Goal: Answer question/provide support: Share knowledge or assist other users

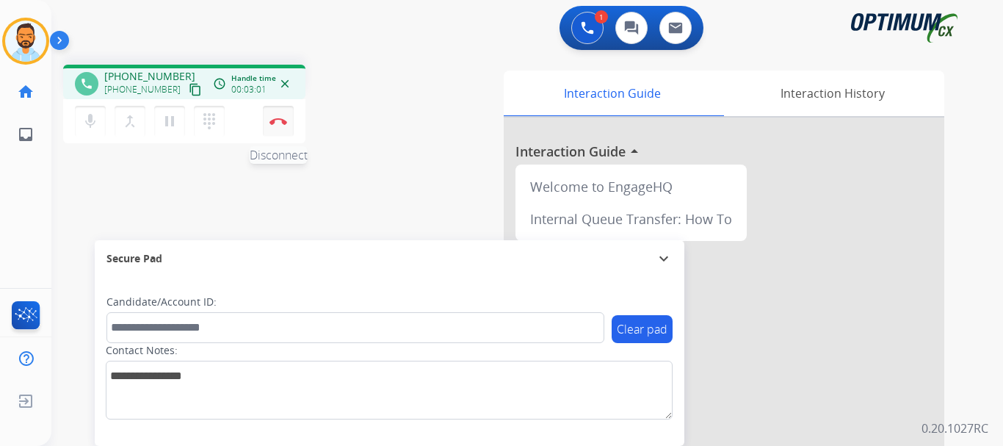
click at [278, 123] on img at bounding box center [279, 121] width 18 height 7
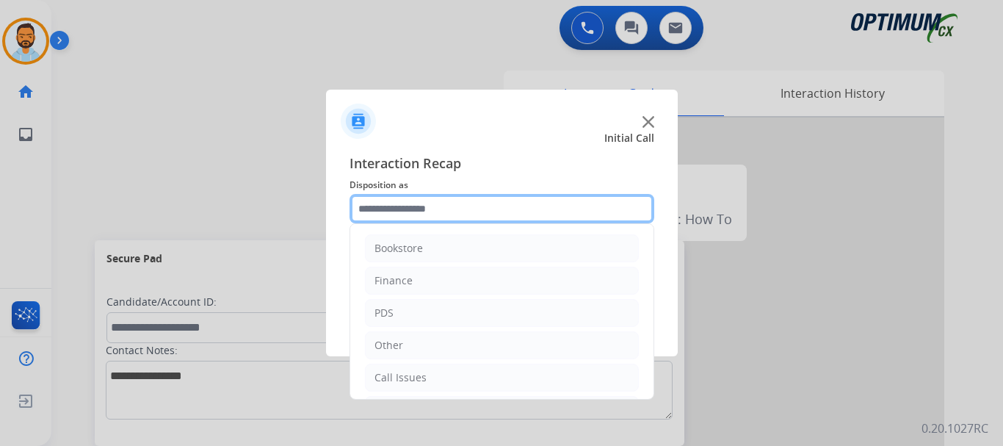
click at [402, 200] on input "text" at bounding box center [502, 208] width 305 height 29
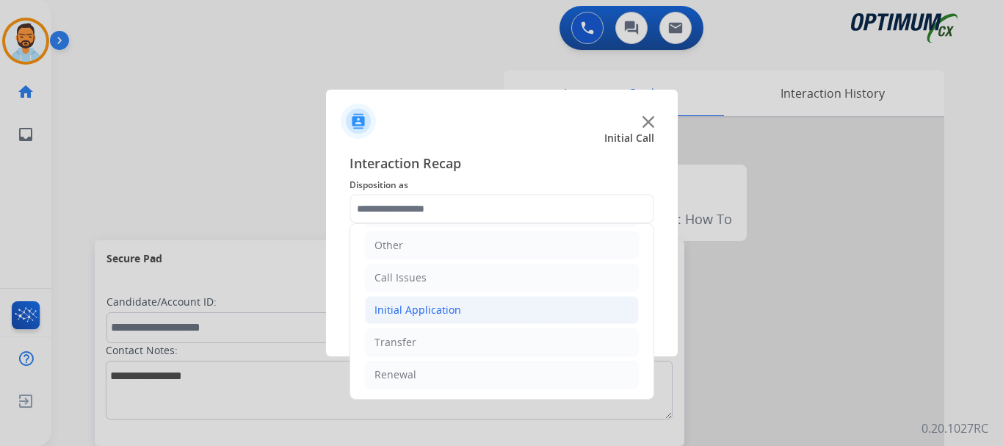
click at [450, 306] on div "Initial Application" at bounding box center [418, 310] width 87 height 15
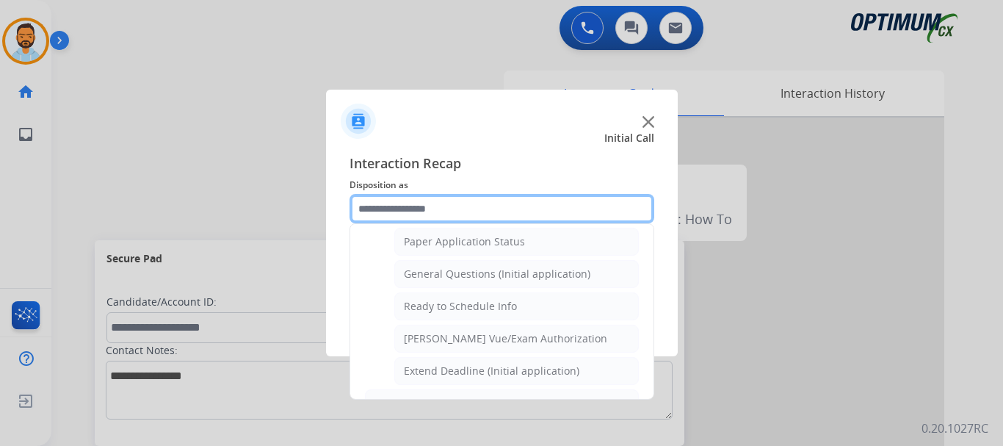
scroll to position [831, 0]
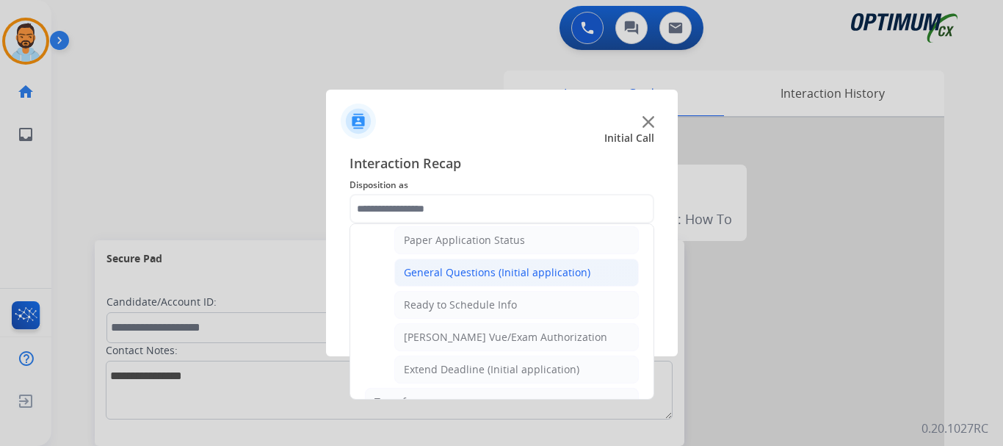
click at [526, 276] on div "General Questions (Initial application)" at bounding box center [497, 272] width 187 height 15
type input "**********"
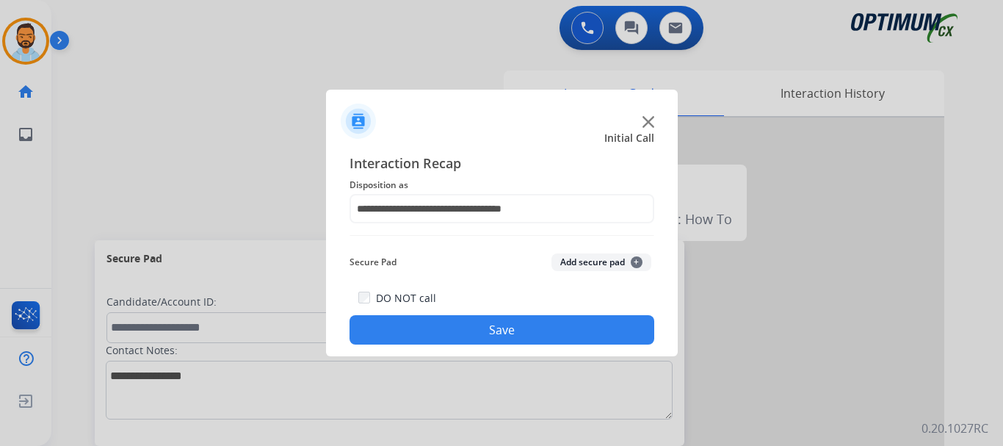
click at [513, 327] on button "Save" at bounding box center [502, 329] width 305 height 29
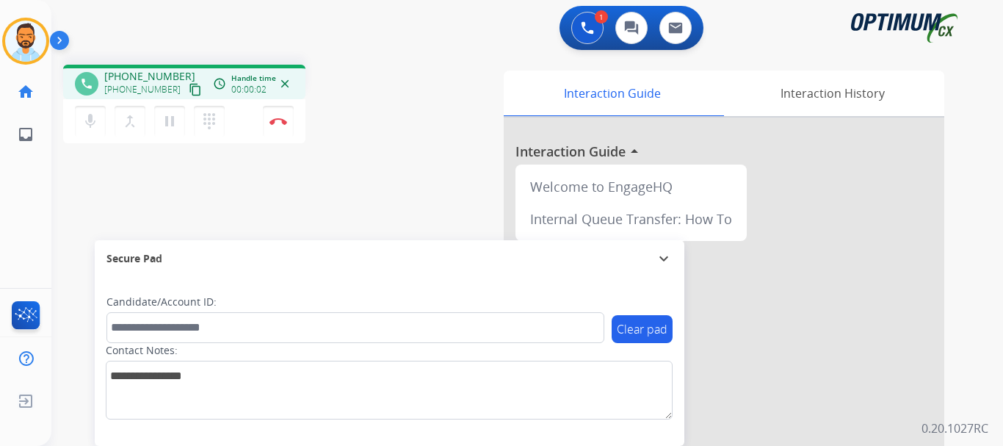
click at [189, 90] on mat-icon "content_copy" at bounding box center [195, 89] width 13 height 13
click at [278, 126] on button "Disconnect" at bounding box center [278, 121] width 31 height 31
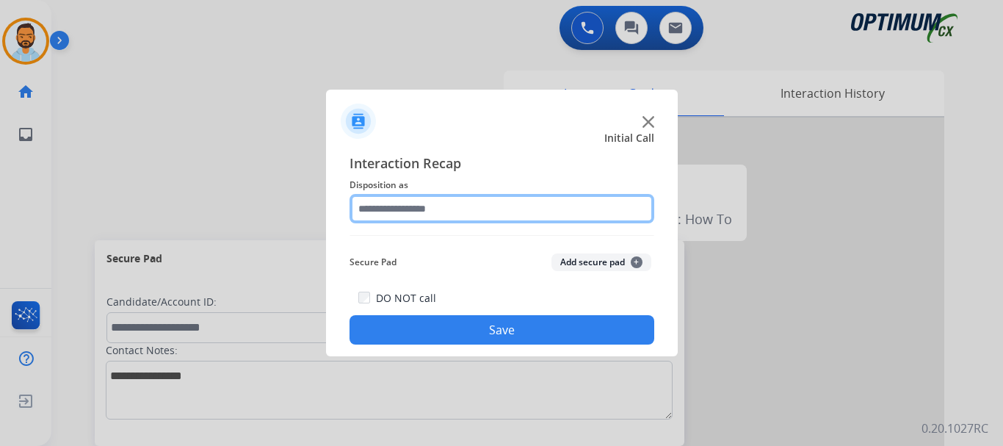
click at [426, 214] on input "text" at bounding box center [502, 208] width 305 height 29
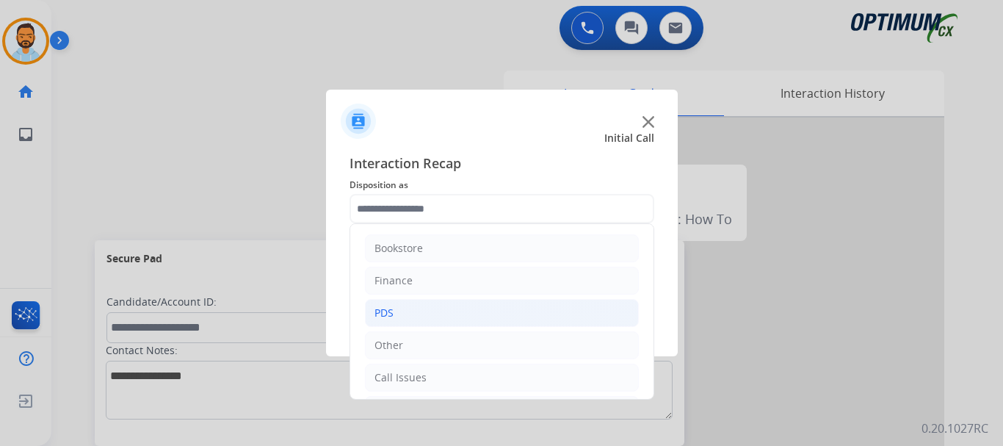
click at [566, 307] on li "PDS" at bounding box center [502, 313] width 274 height 28
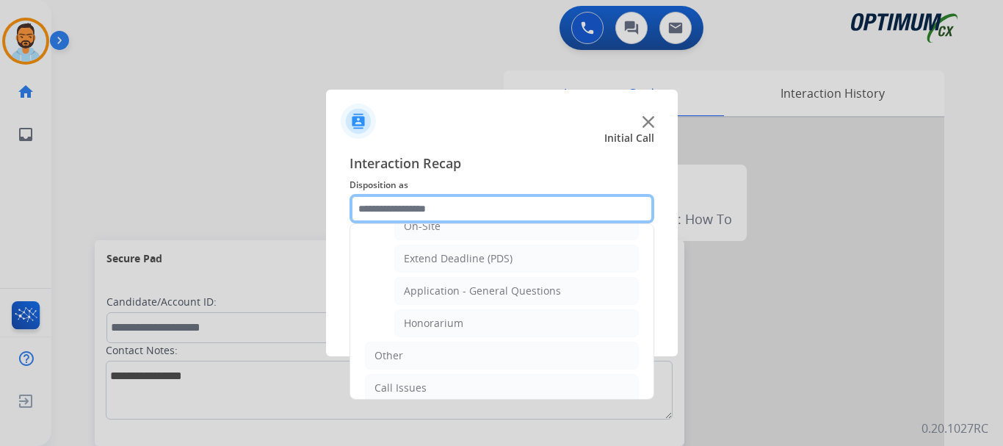
scroll to position [517, 0]
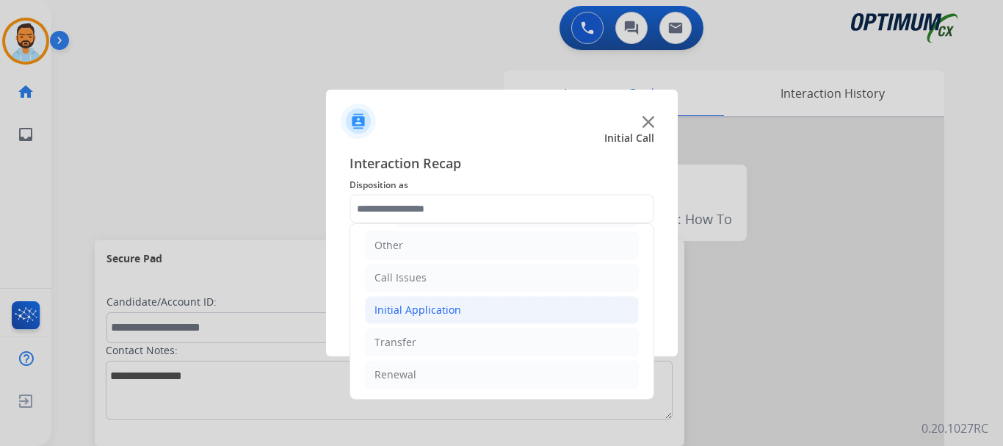
click at [456, 312] on div "Initial Application" at bounding box center [418, 310] width 87 height 15
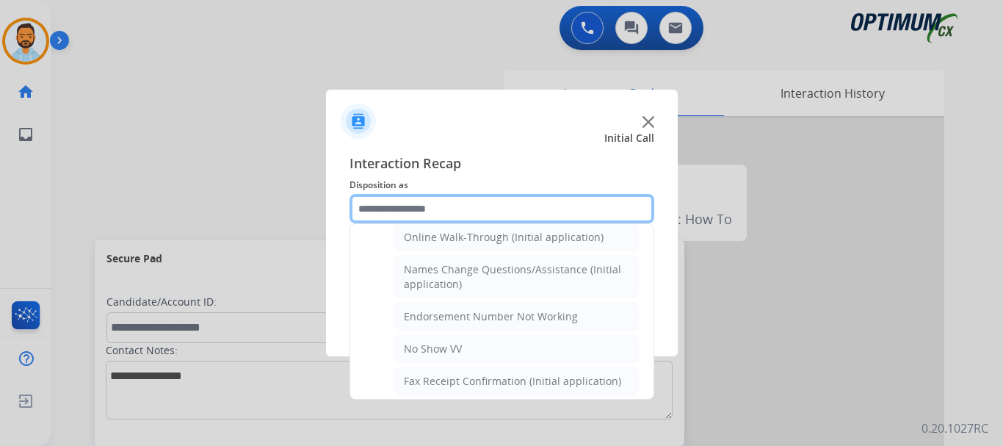
scroll to position [332, 0]
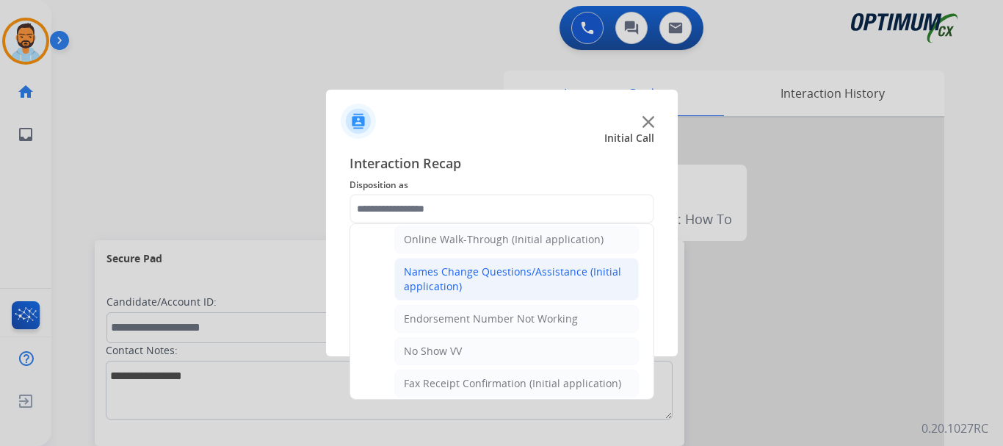
click at [519, 278] on div "Names Change Questions/Assistance (Initial application)" at bounding box center [516, 278] width 225 height 29
type input "**********"
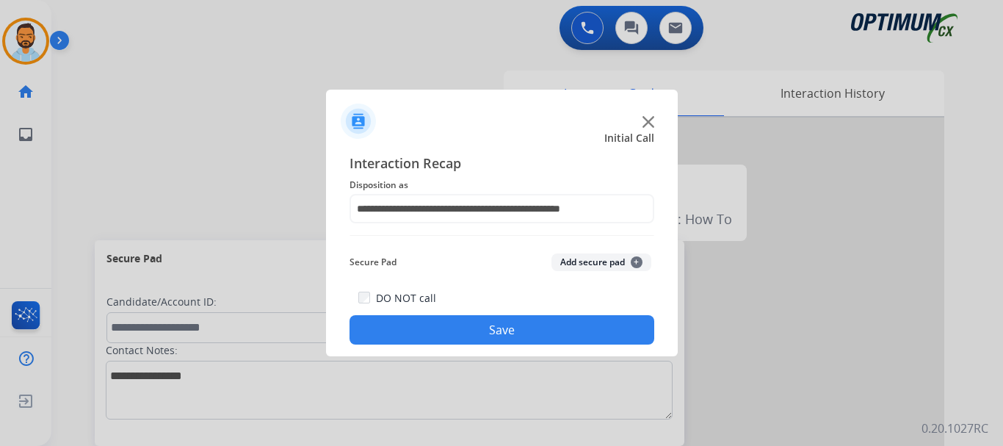
click at [499, 336] on button "Save" at bounding box center [502, 329] width 305 height 29
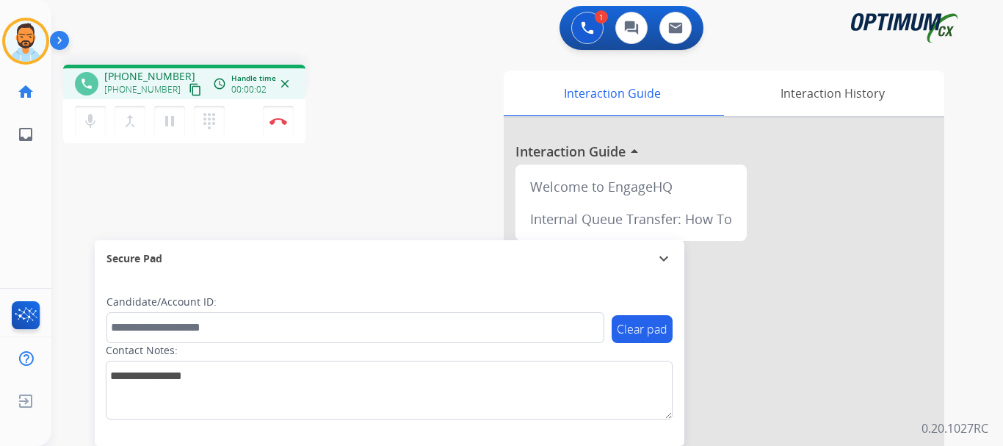
click at [189, 93] on mat-icon "content_copy" at bounding box center [195, 89] width 13 height 13
click at [267, 128] on button "Disconnect" at bounding box center [278, 121] width 31 height 31
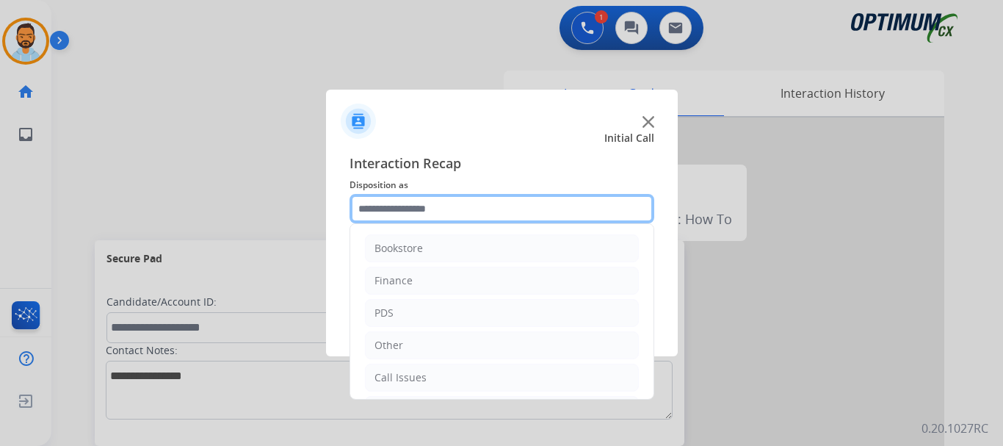
click at [412, 208] on input "text" at bounding box center [502, 208] width 305 height 29
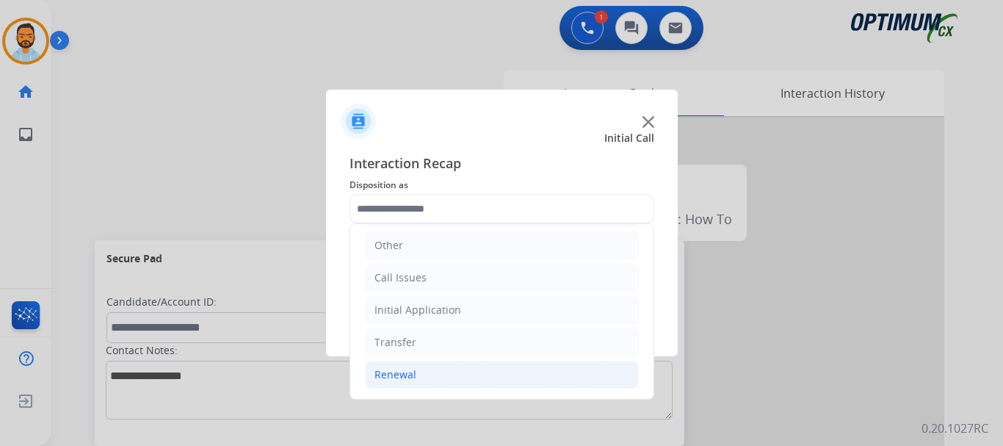
click at [417, 364] on li "Renewal" at bounding box center [502, 375] width 274 height 28
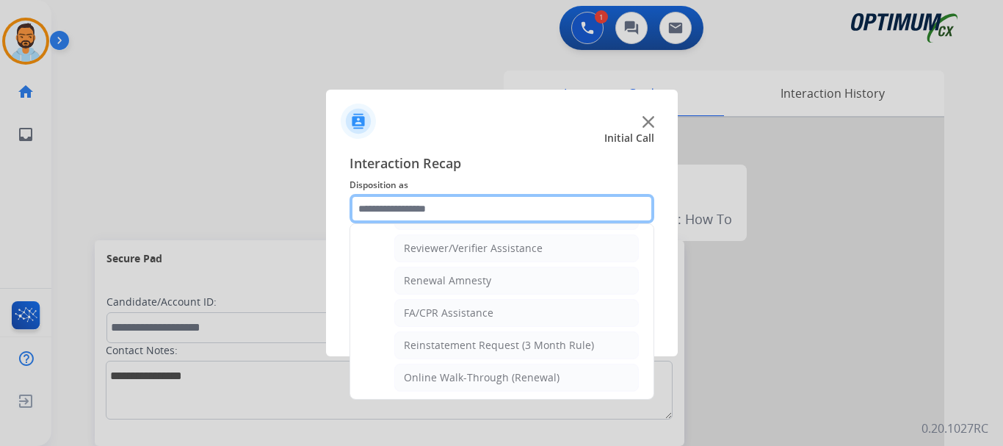
scroll to position [566, 0]
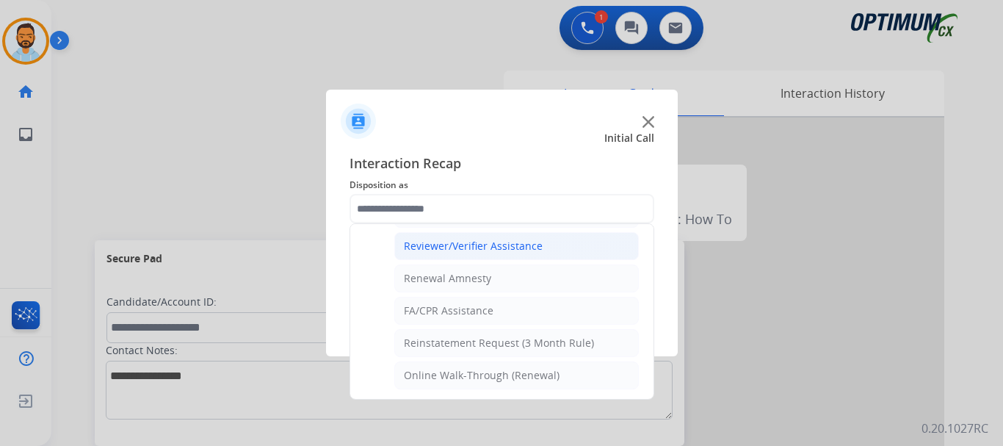
click at [522, 253] on div "Reviewer/Verifier Assistance" at bounding box center [473, 246] width 139 height 15
type input "**********"
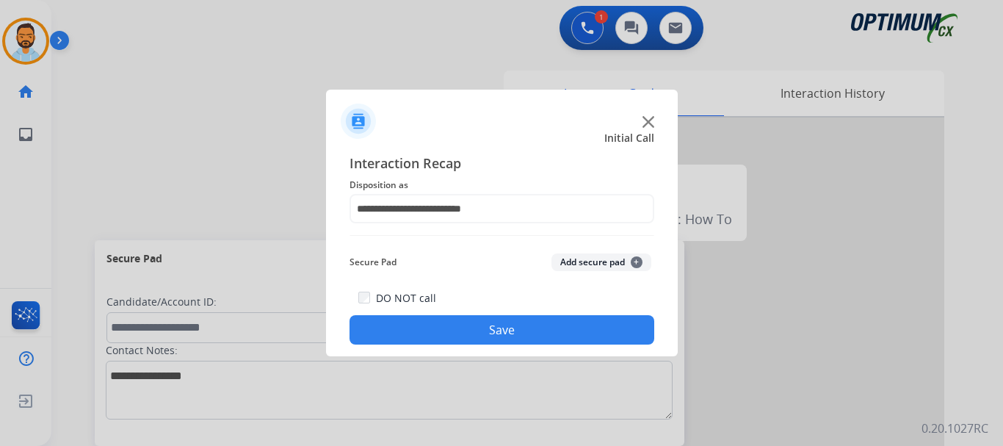
click at [508, 330] on button "Save" at bounding box center [502, 329] width 305 height 29
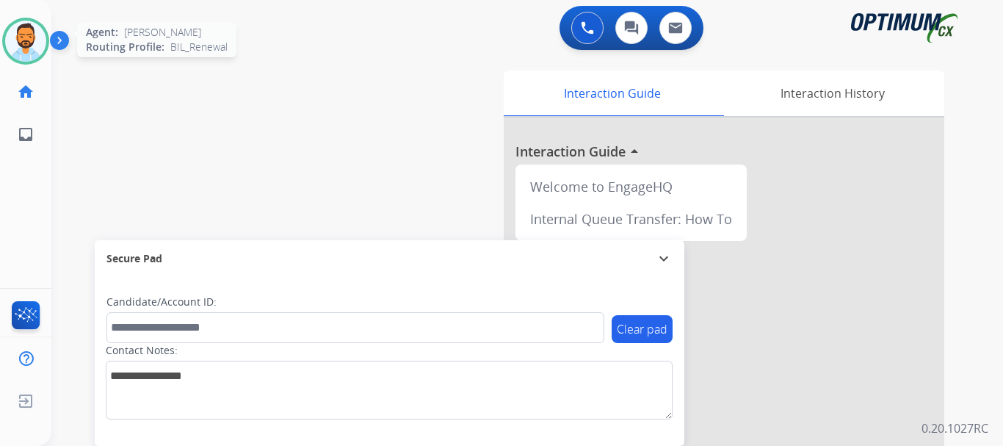
click at [23, 46] on img at bounding box center [25, 41] width 41 height 41
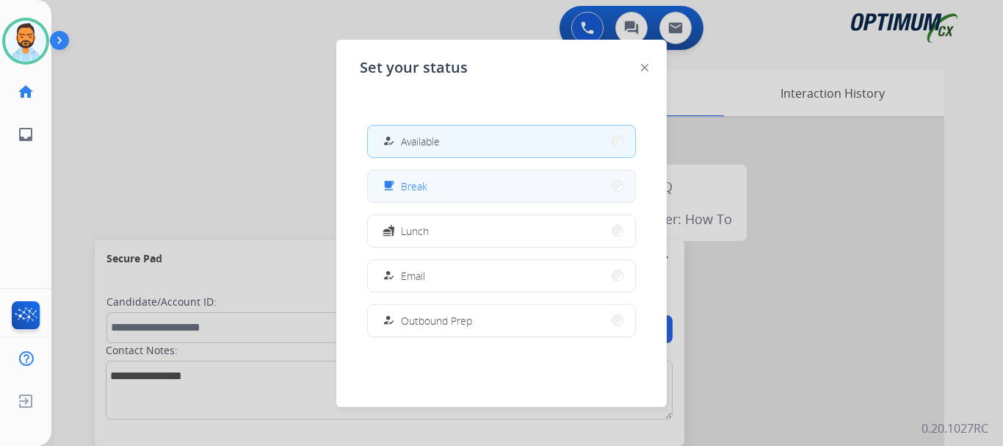
click at [433, 192] on button "free_breakfast Break" at bounding box center [501, 186] width 267 height 32
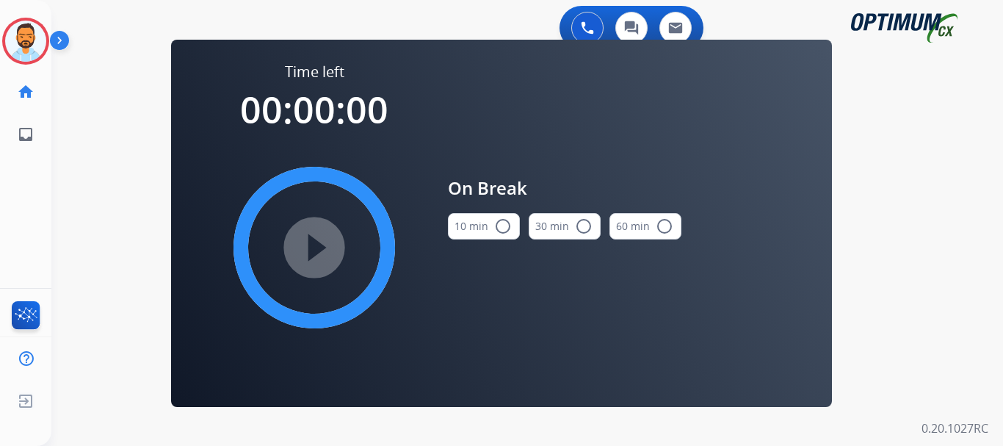
click at [491, 217] on button "10 min radio_button_unchecked" at bounding box center [484, 226] width 72 height 26
click at [323, 256] on mat-icon "play_circle_filled" at bounding box center [315, 248] width 18 height 18
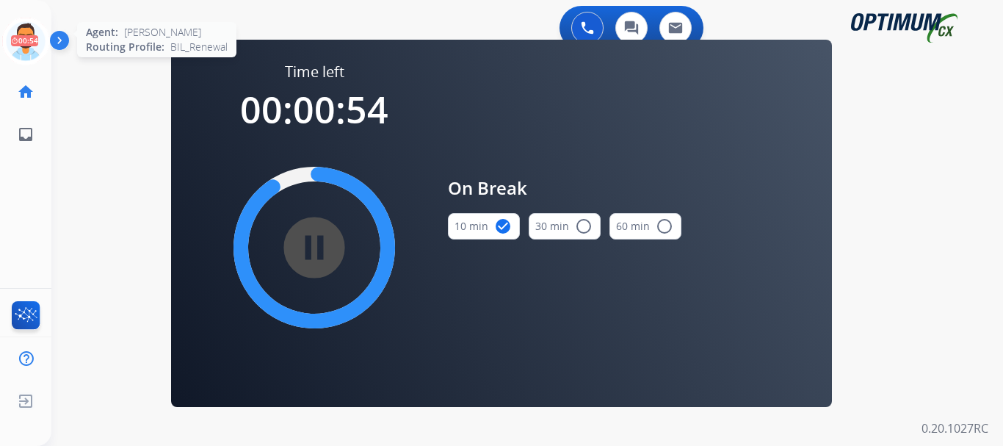
click at [22, 31] on icon at bounding box center [26, 42] width 48 height 48
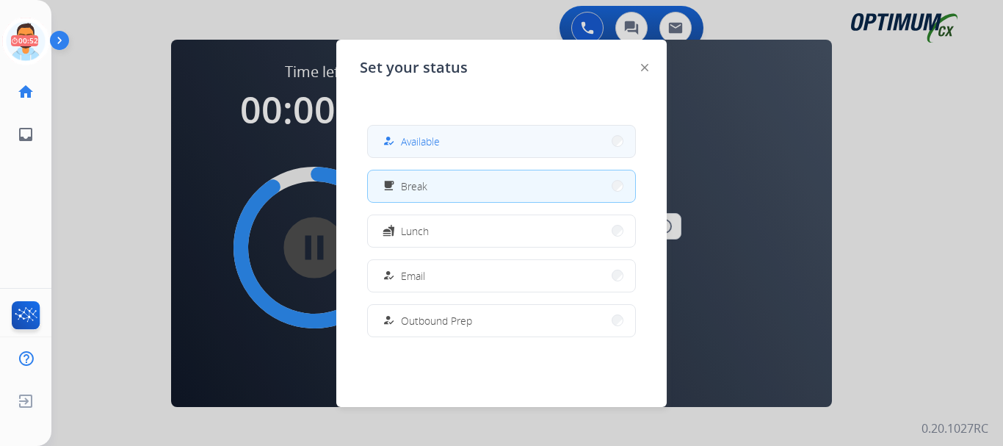
click at [413, 128] on button "how_to_reg Available" at bounding box center [501, 142] width 267 height 32
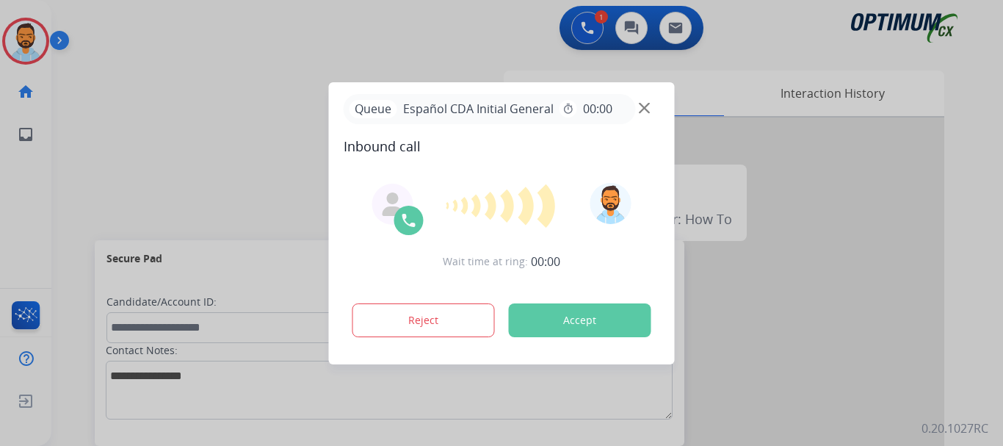
click at [577, 313] on button "Accept" at bounding box center [580, 320] width 142 height 34
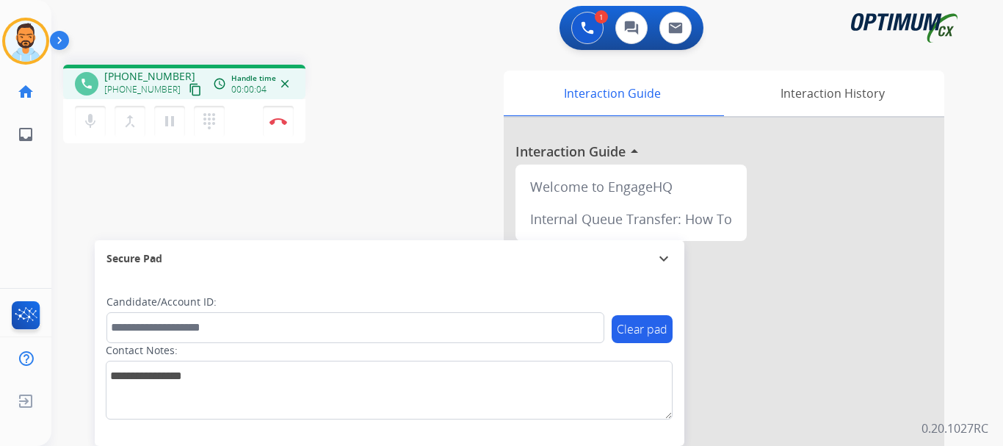
click at [189, 90] on mat-icon "content_copy" at bounding box center [195, 89] width 13 height 13
click at [277, 118] on img at bounding box center [279, 121] width 18 height 7
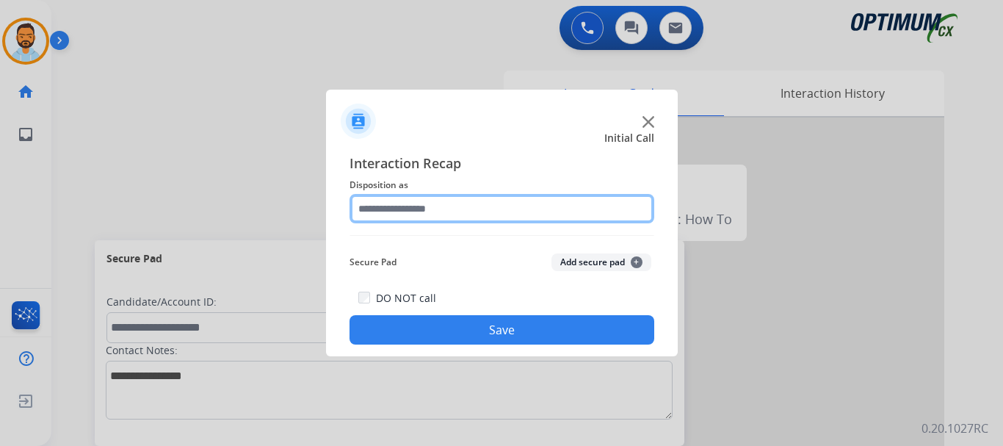
click at [516, 204] on input "text" at bounding box center [502, 208] width 305 height 29
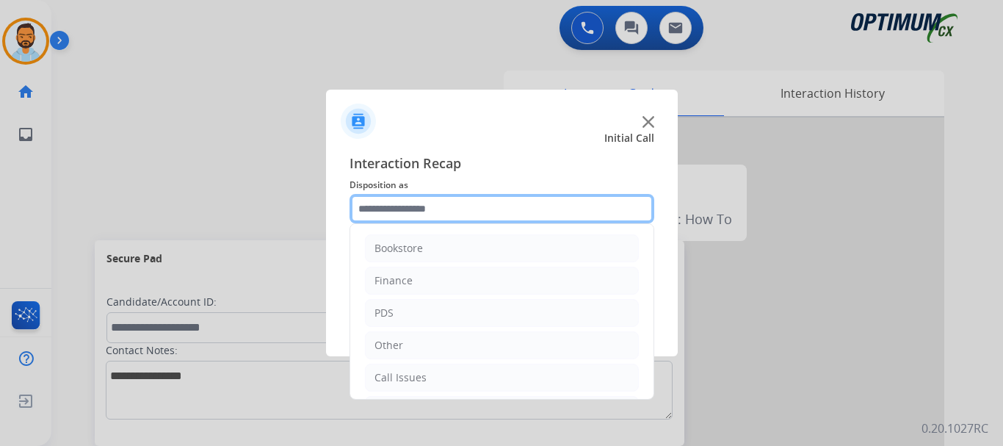
scroll to position [100, 0]
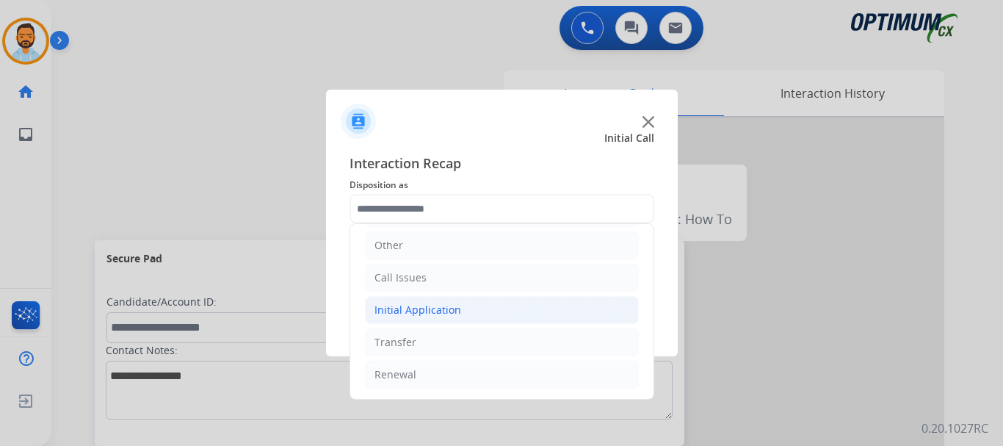
click at [466, 313] on li "Initial Application" at bounding box center [502, 310] width 274 height 28
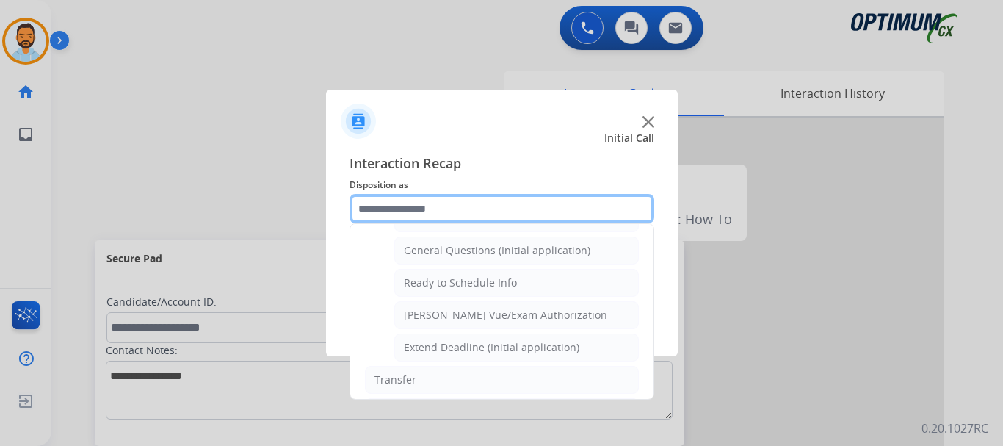
scroll to position [848, 0]
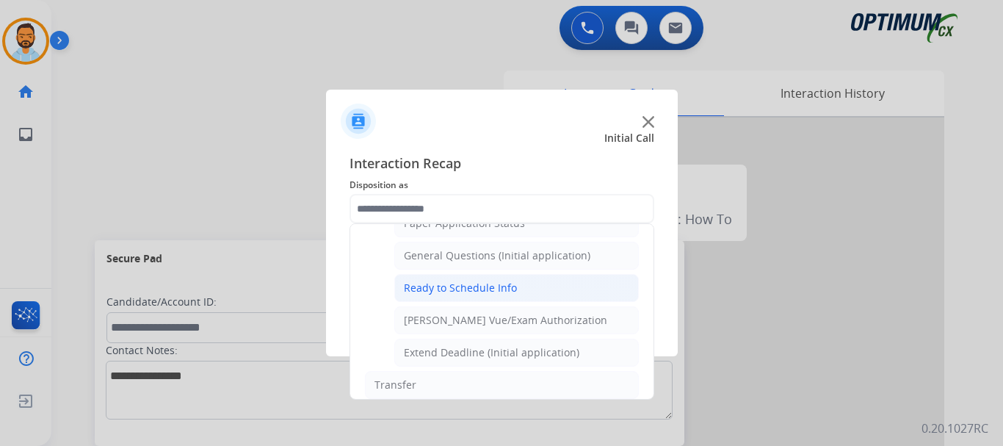
click at [477, 295] on div "Ready to Schedule Info" at bounding box center [460, 288] width 113 height 15
type input "**********"
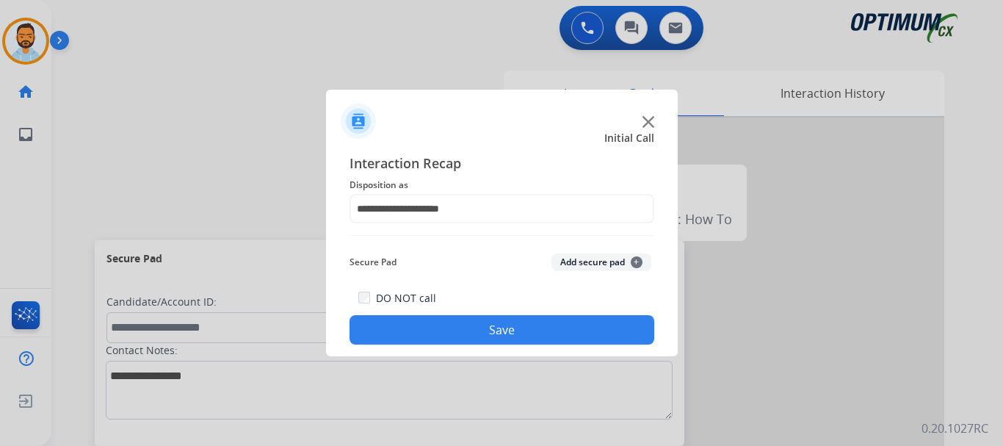
click at [490, 324] on button "Save" at bounding box center [502, 329] width 305 height 29
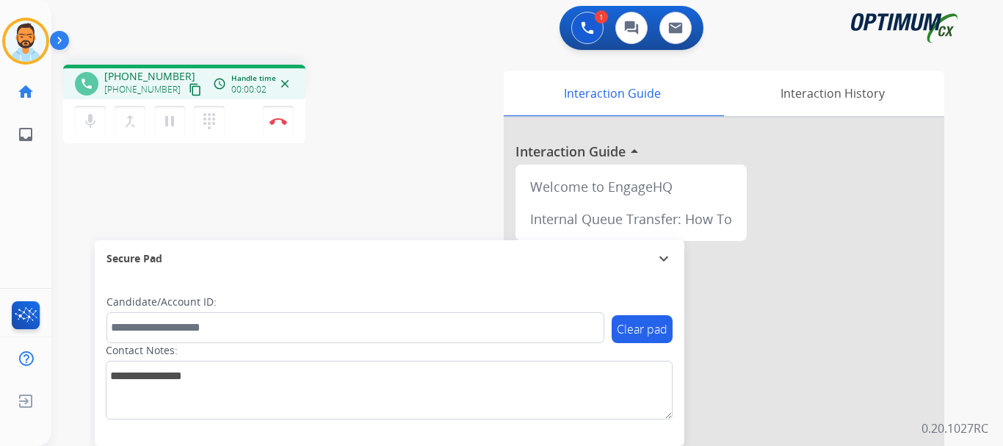
click at [189, 90] on mat-icon "content_copy" at bounding box center [195, 89] width 13 height 13
click at [187, 85] on button "content_copy" at bounding box center [196, 90] width 18 height 18
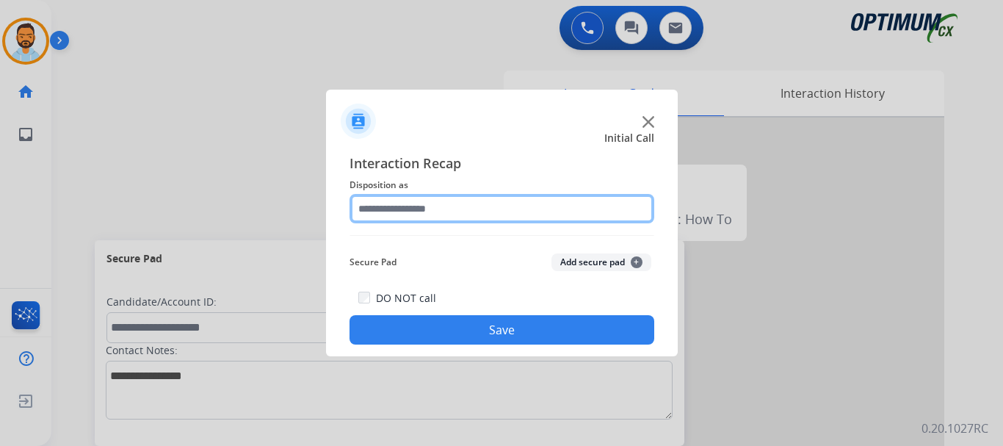
click at [502, 212] on input "text" at bounding box center [502, 208] width 305 height 29
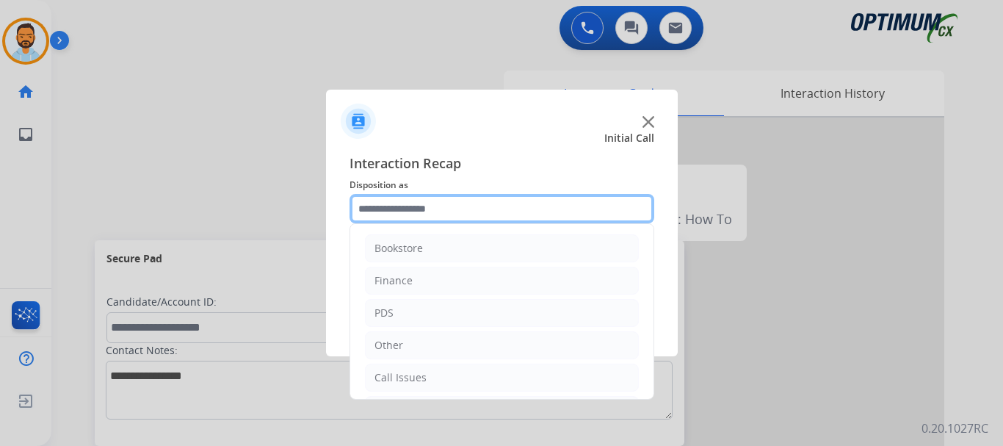
scroll to position [100, 0]
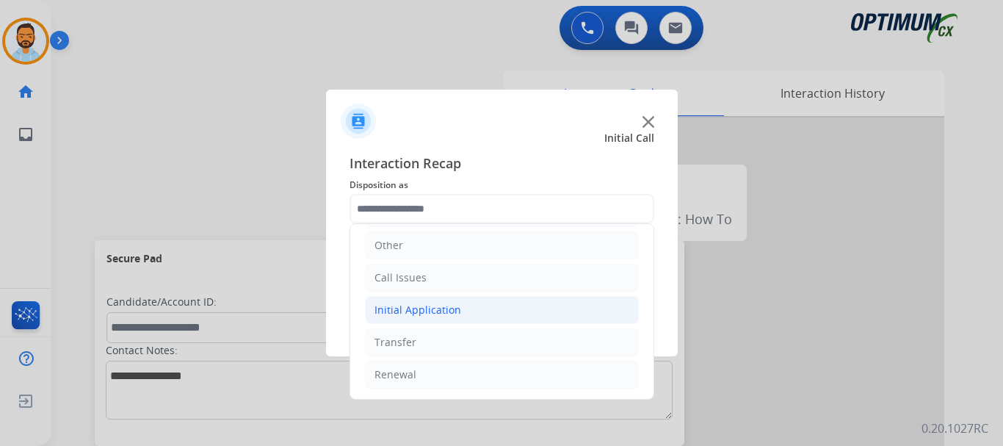
click at [463, 308] on li "Initial Application" at bounding box center [502, 310] width 274 height 28
click at [457, 311] on div "Initial Application" at bounding box center [418, 310] width 87 height 15
click at [471, 311] on li "Initial Application" at bounding box center [502, 310] width 274 height 28
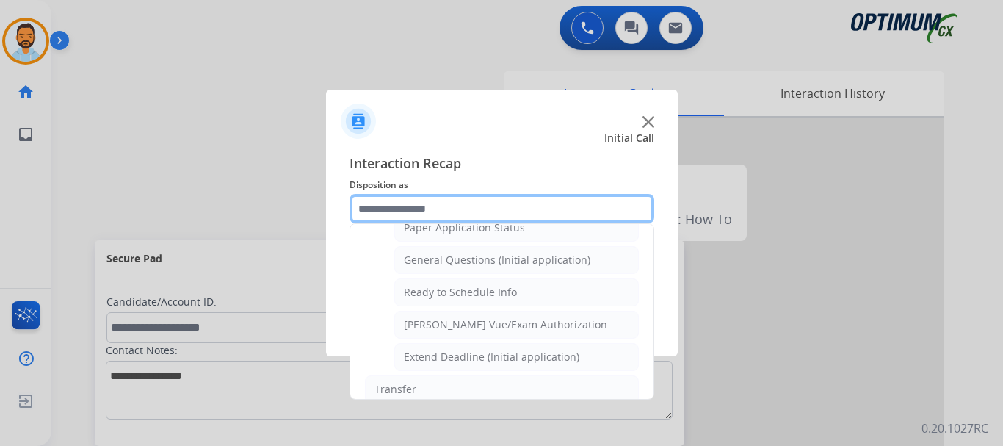
scroll to position [890, 0]
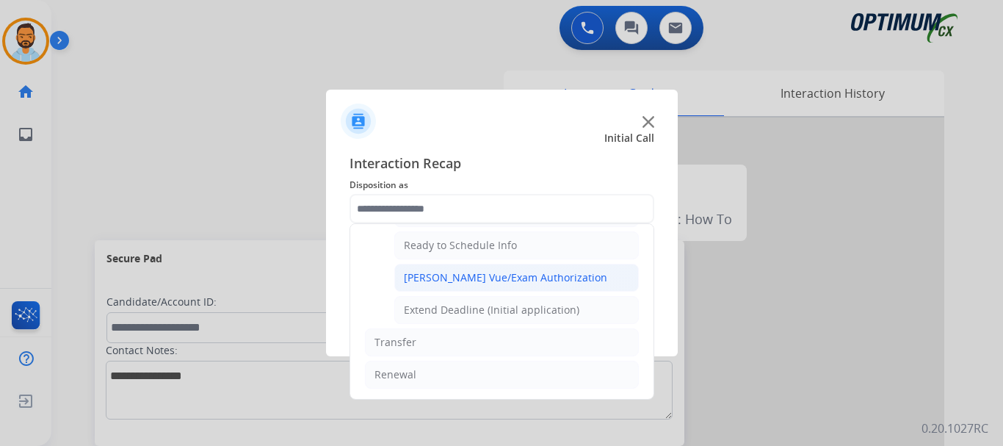
click at [532, 278] on div "[PERSON_NAME] Vue/Exam Authorization" at bounding box center [505, 277] width 203 height 15
type input "**********"
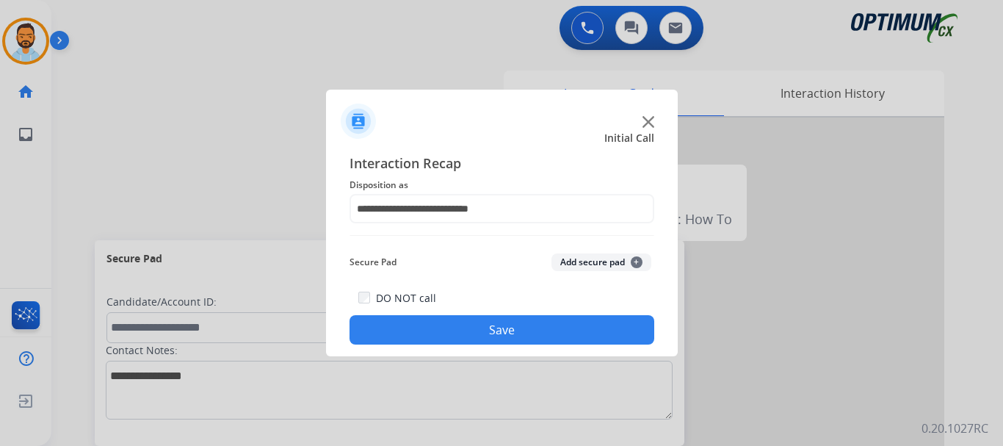
click at [494, 337] on button "Save" at bounding box center [502, 329] width 305 height 29
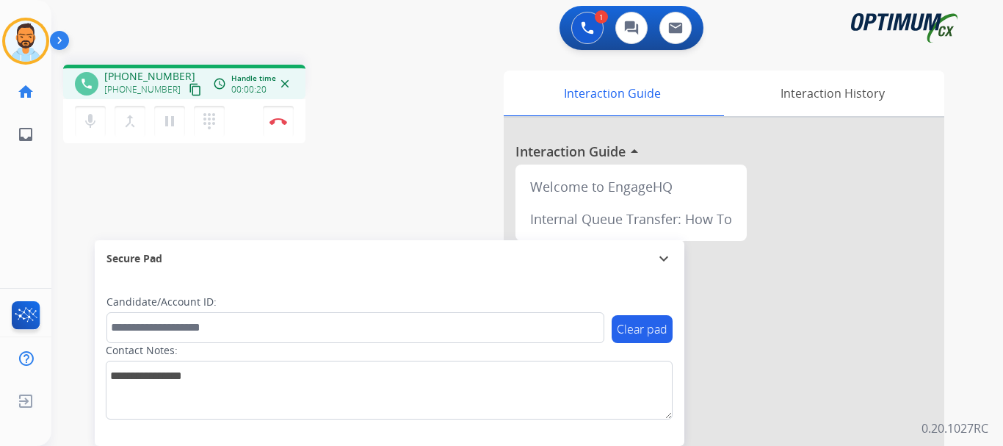
click at [189, 91] on mat-icon "content_copy" at bounding box center [195, 89] width 13 height 13
click at [278, 117] on button "Disconnect" at bounding box center [278, 121] width 31 height 31
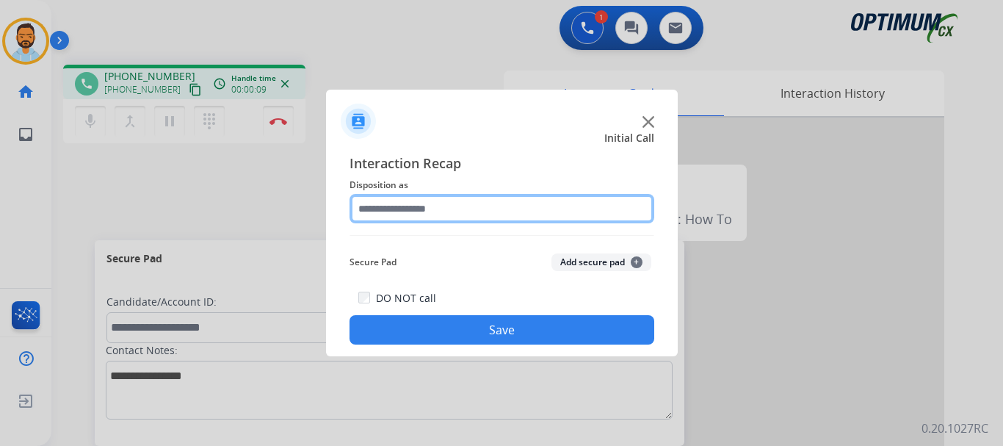
click at [468, 214] on input "text" at bounding box center [502, 208] width 305 height 29
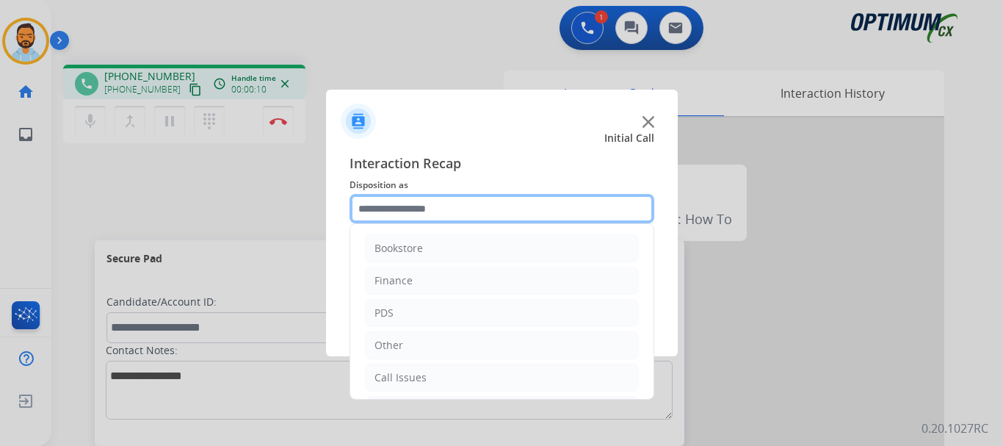
scroll to position [100, 0]
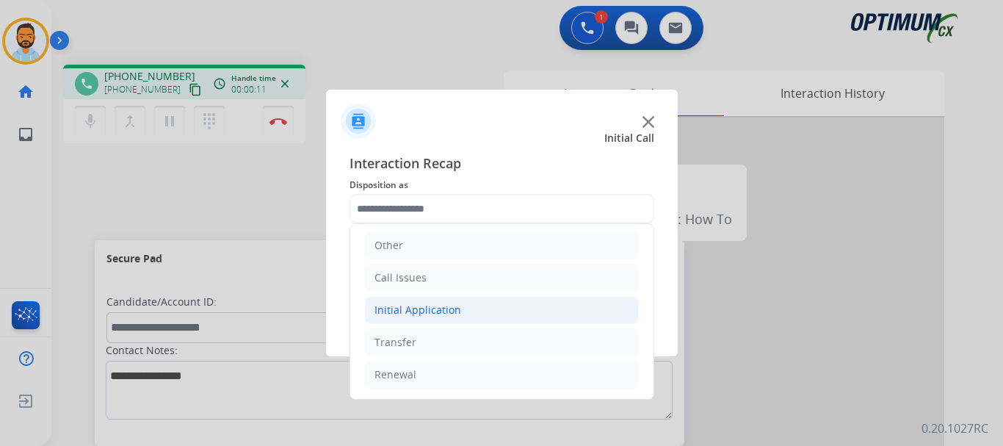
click at [453, 303] on div "Initial Application" at bounding box center [418, 310] width 87 height 15
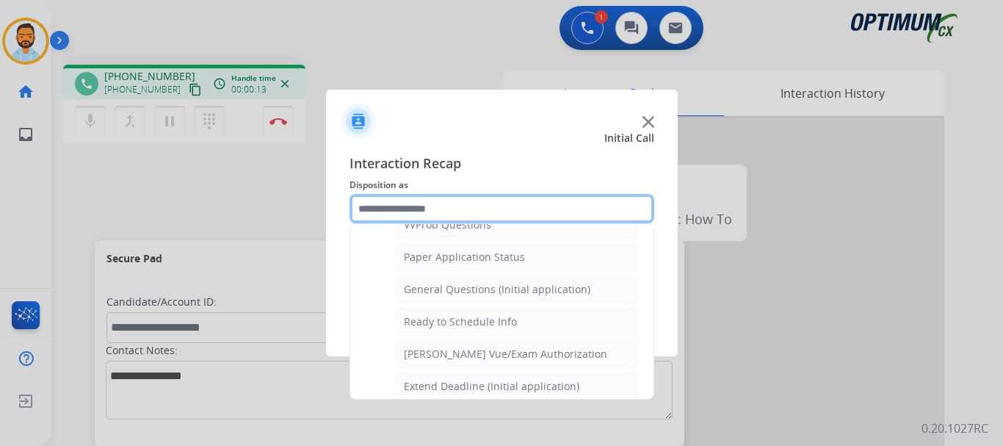
scroll to position [808, 0]
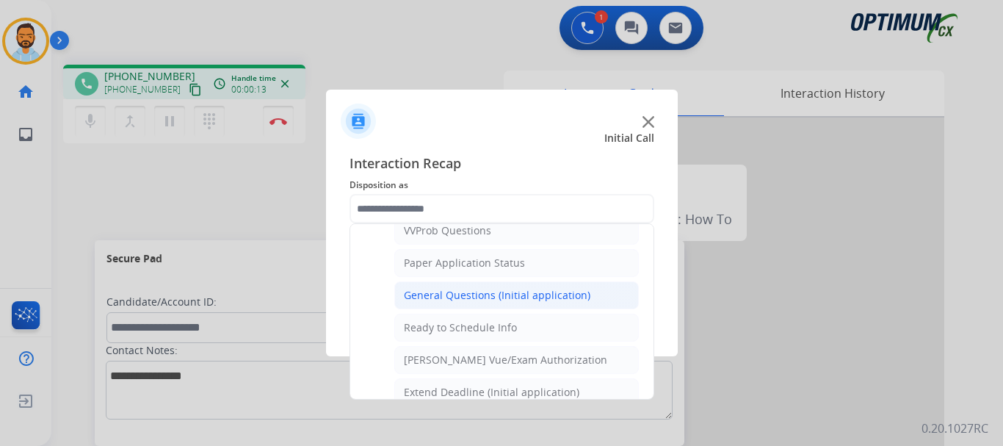
click at [485, 296] on div "General Questions (Initial application)" at bounding box center [497, 295] width 187 height 15
type input "**********"
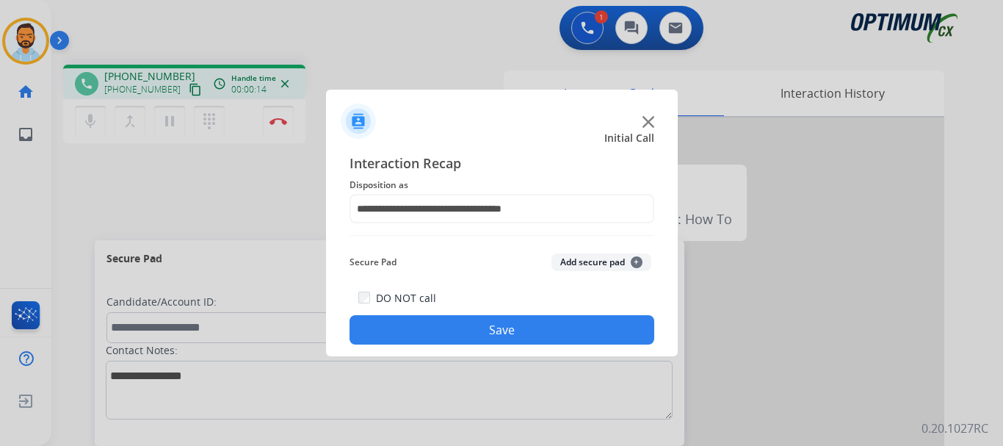
click at [522, 325] on button "Save" at bounding box center [502, 329] width 305 height 29
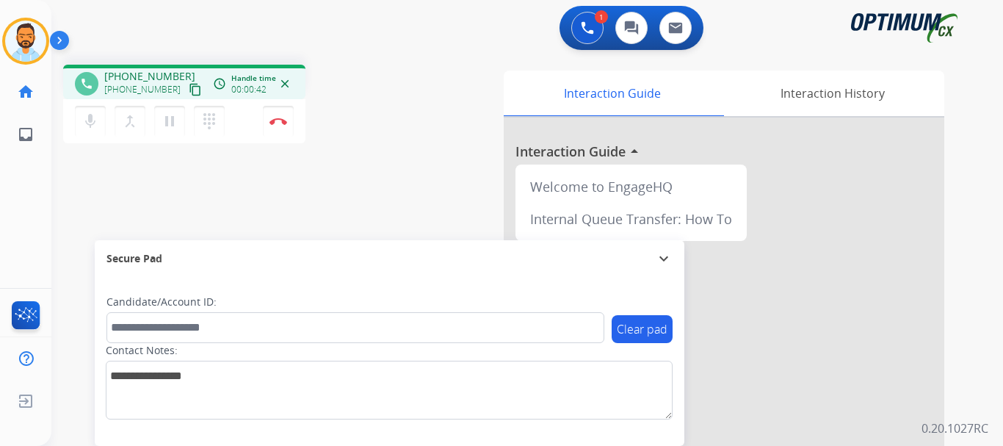
click at [189, 90] on mat-icon "content_copy" at bounding box center [195, 89] width 13 height 13
click at [276, 117] on button "Disconnect" at bounding box center [278, 121] width 31 height 31
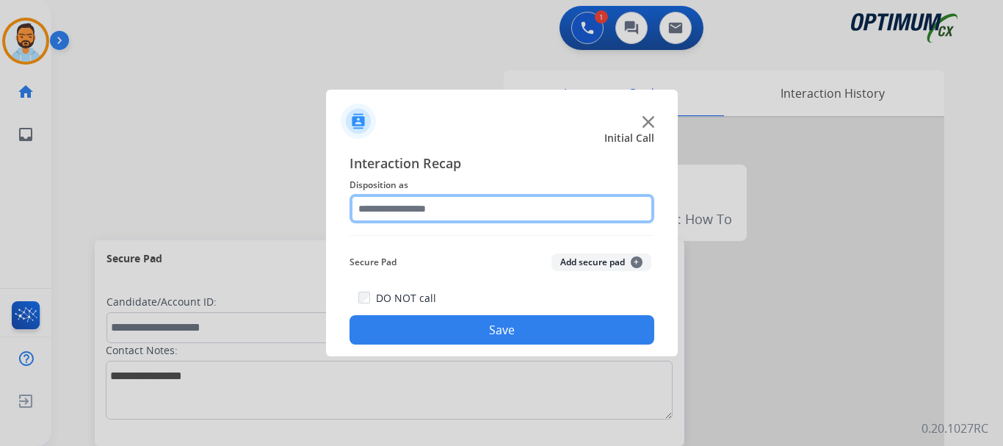
click at [415, 209] on input "text" at bounding box center [502, 208] width 305 height 29
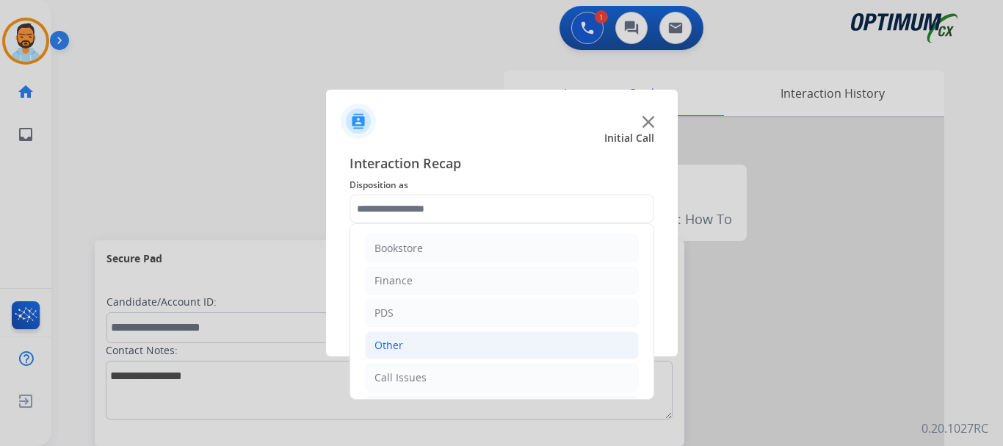
click at [535, 334] on li "Other" at bounding box center [502, 345] width 274 height 28
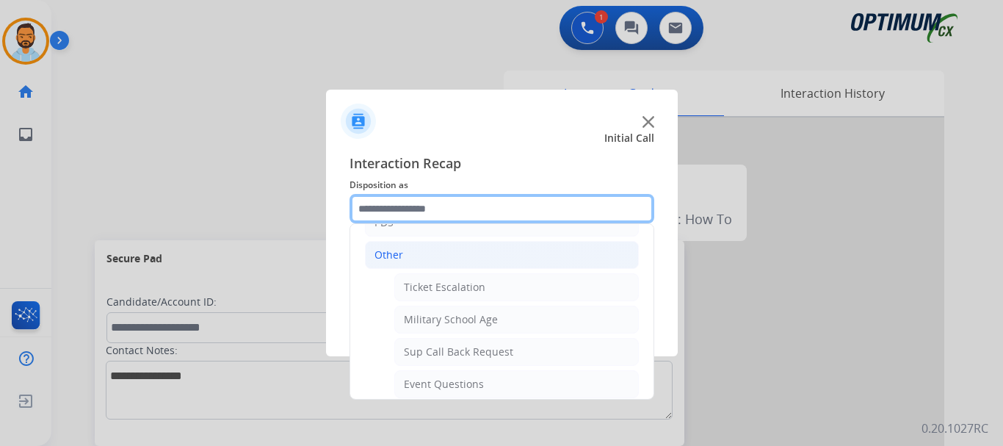
scroll to position [358, 0]
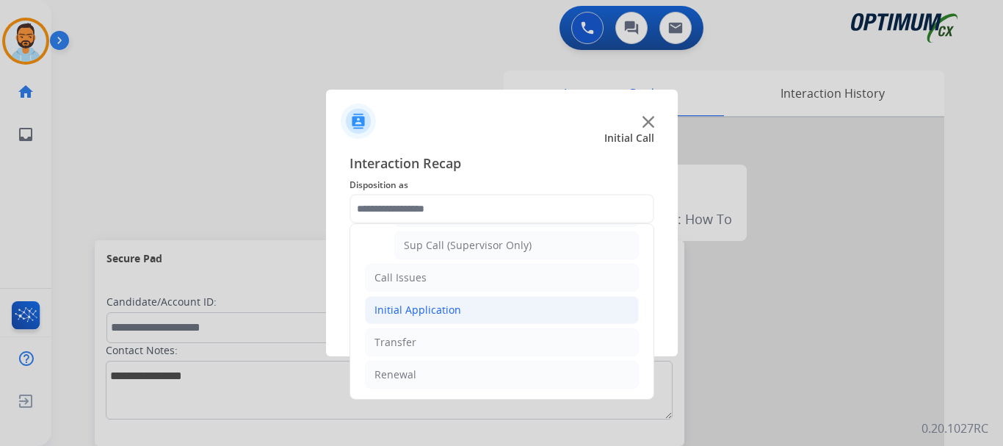
click at [476, 307] on li "Initial Application" at bounding box center [502, 310] width 274 height 28
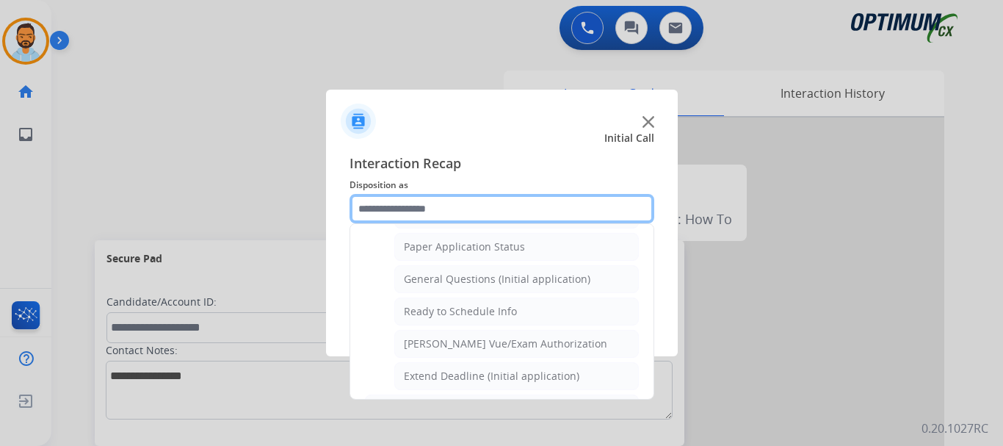
scroll to position [835, 0]
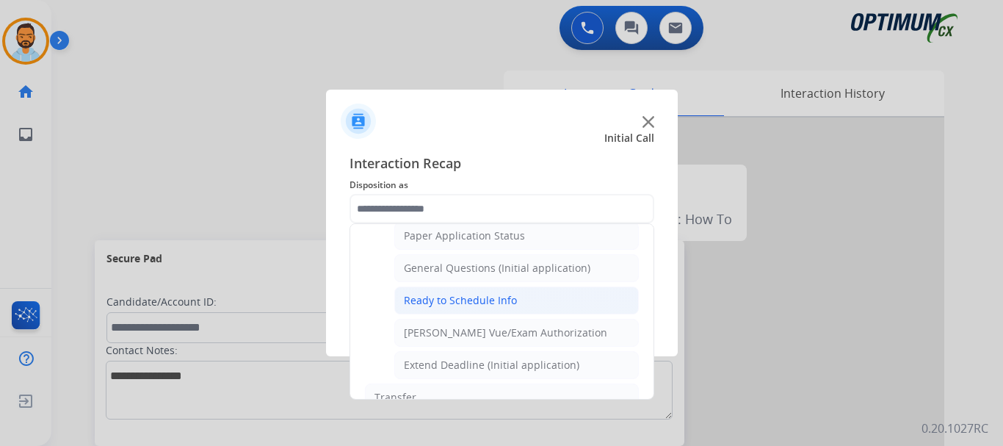
click at [524, 299] on li "Ready to Schedule Info" at bounding box center [516, 300] width 245 height 28
type input "**********"
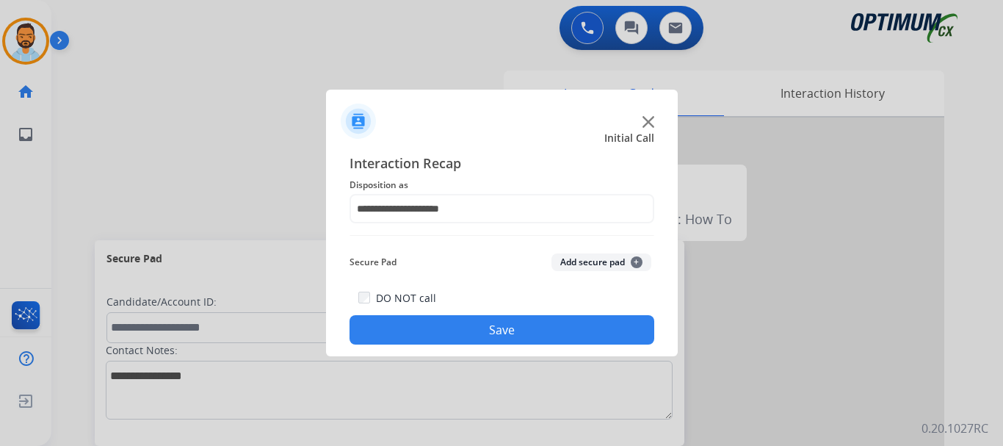
click at [512, 328] on button "Save" at bounding box center [502, 329] width 305 height 29
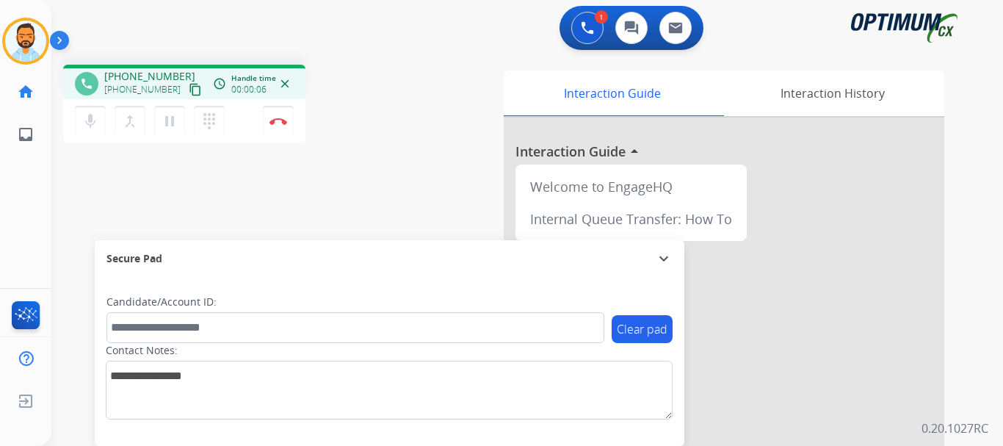
click at [189, 88] on mat-icon "content_copy" at bounding box center [195, 89] width 13 height 13
click at [284, 119] on img at bounding box center [279, 121] width 18 height 7
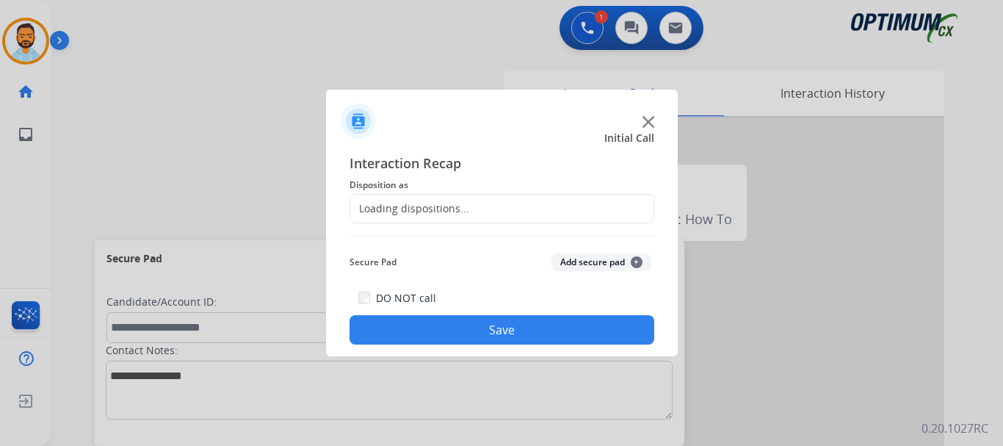
click at [461, 210] on div "Loading dispositions..." at bounding box center [409, 208] width 119 height 15
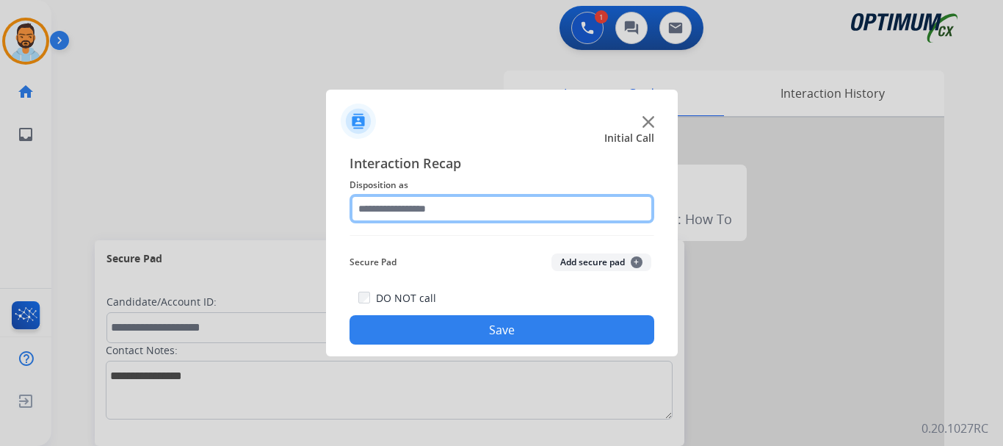
click at [462, 201] on input "text" at bounding box center [502, 208] width 305 height 29
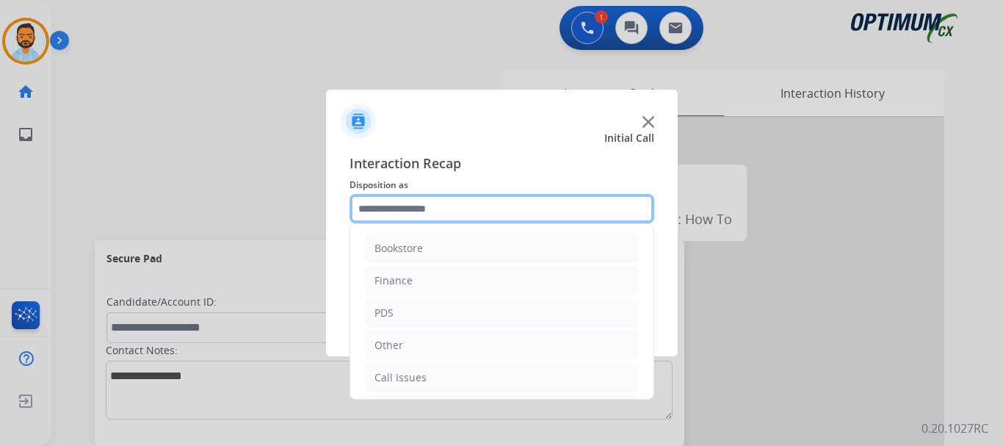
scroll to position [100, 0]
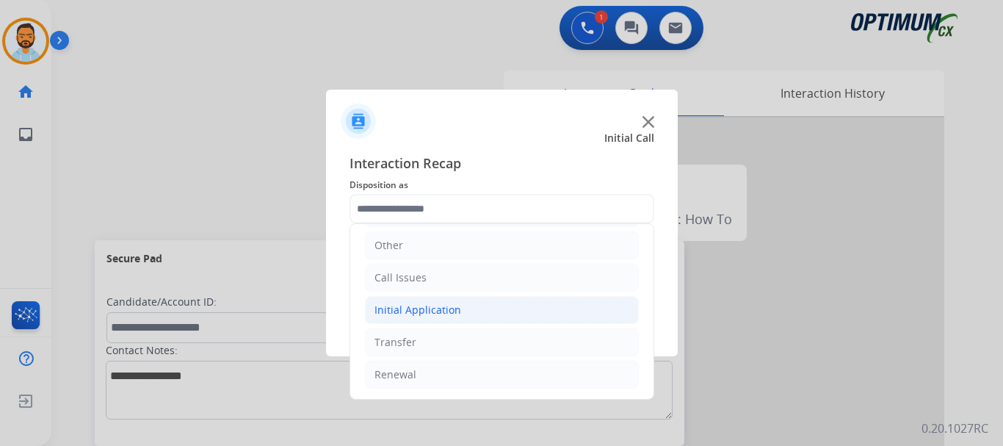
click at [455, 314] on div "Initial Application" at bounding box center [418, 310] width 87 height 15
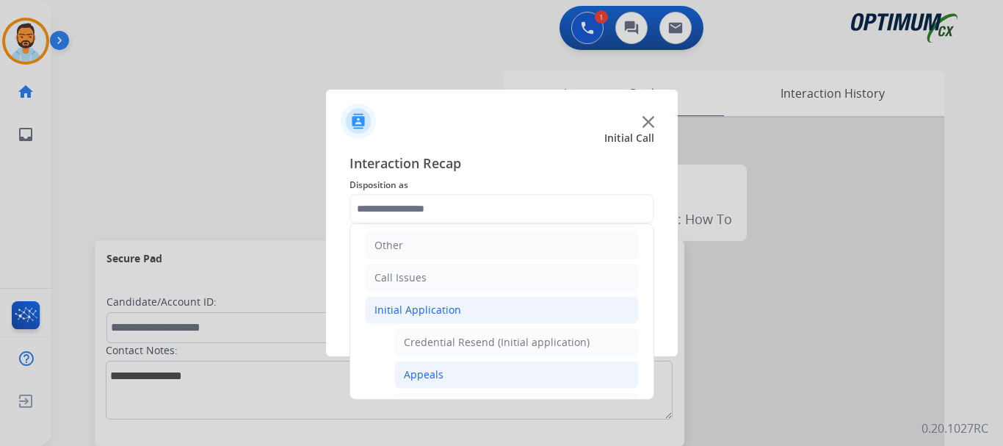
click at [445, 378] on li "Appeals" at bounding box center [516, 375] width 245 height 28
type input "*******"
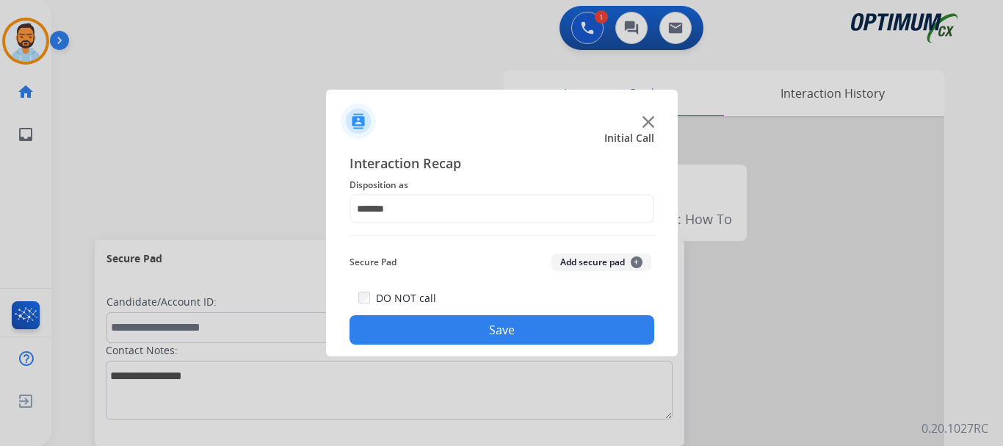
click at [466, 329] on button "Save" at bounding box center [502, 329] width 305 height 29
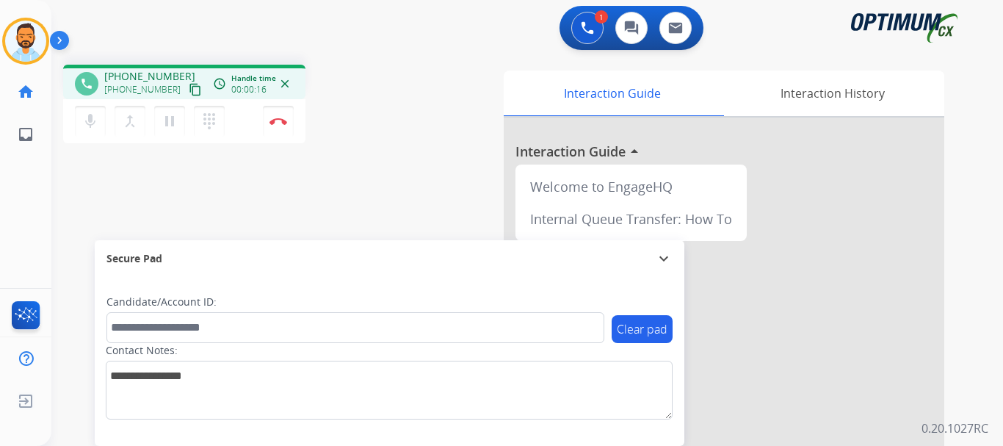
click at [189, 92] on mat-icon "content_copy" at bounding box center [195, 89] width 13 height 13
click at [311, 57] on div "phone [PHONE_NUMBER] [PHONE_NUMBER] content_copy access_time Call metrics Queue…" at bounding box center [509, 359] width 917 height 613
click at [274, 127] on button "Disconnect" at bounding box center [278, 121] width 31 height 31
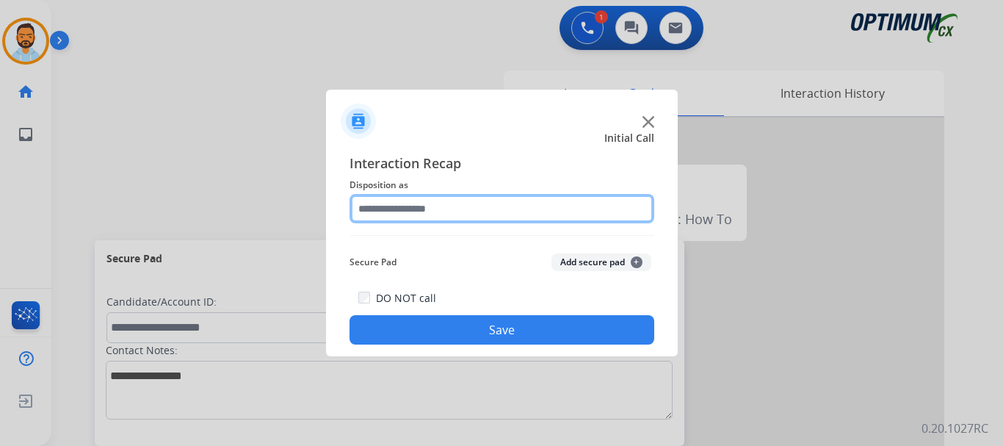
click at [466, 214] on input "text" at bounding box center [502, 208] width 305 height 29
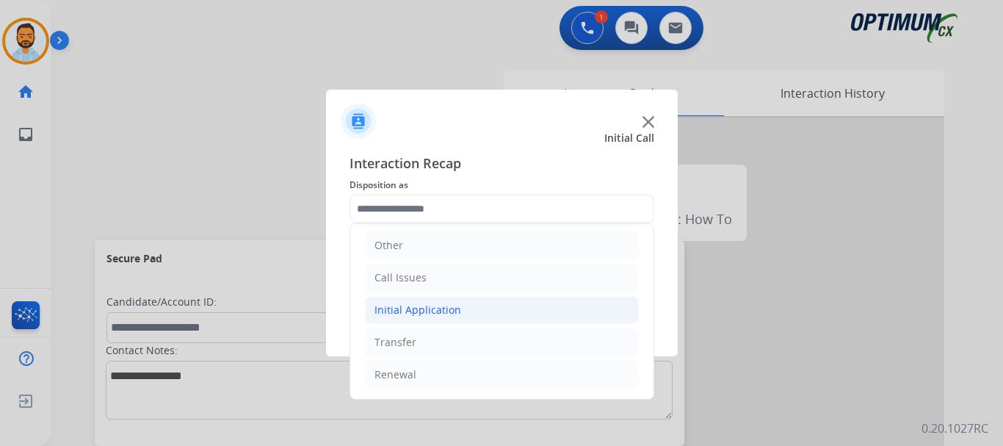
click at [463, 308] on li "Initial Application" at bounding box center [502, 310] width 274 height 28
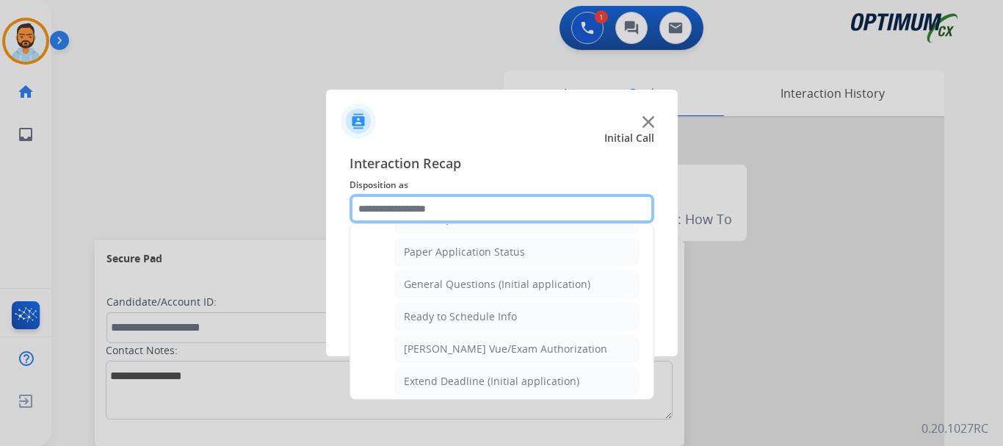
scroll to position [803, 0]
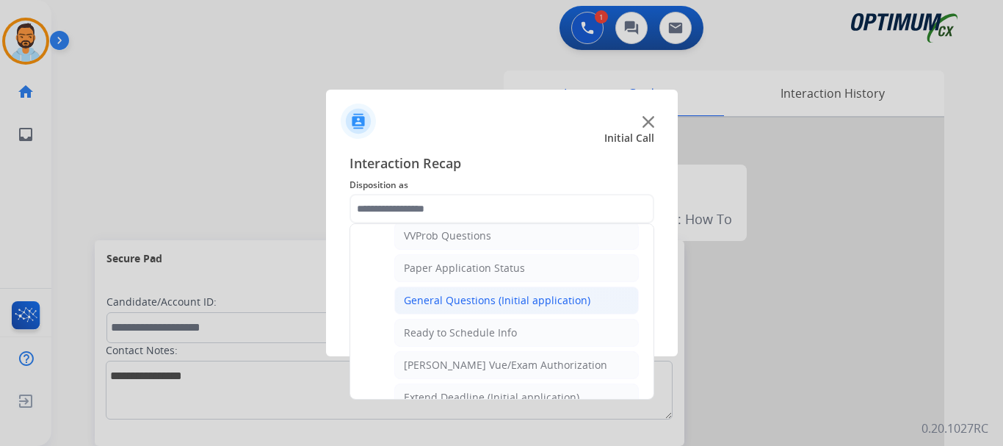
click at [480, 301] on div "General Questions (Initial application)" at bounding box center [497, 300] width 187 height 15
type input "**********"
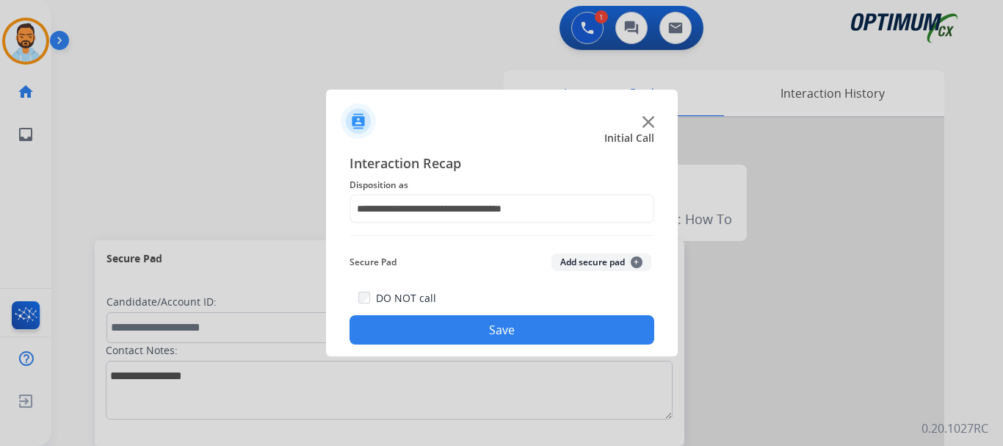
click at [468, 330] on button "Save" at bounding box center [502, 329] width 305 height 29
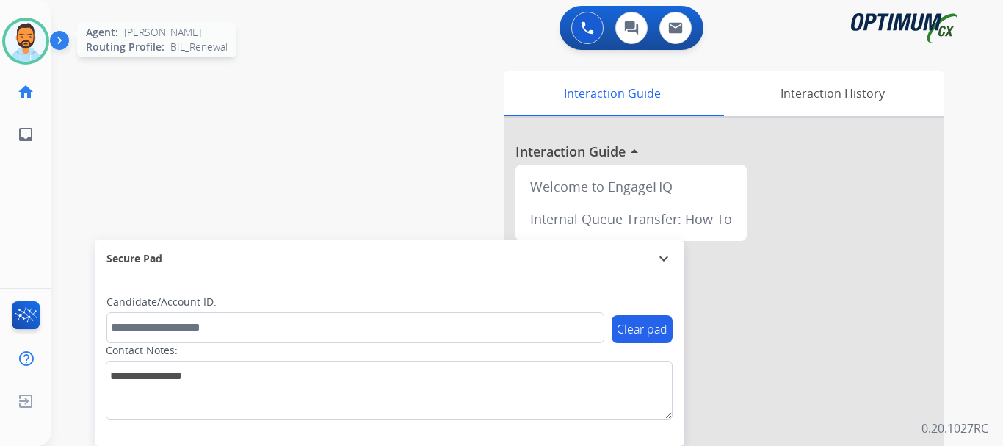
click at [24, 34] on img at bounding box center [25, 41] width 41 height 41
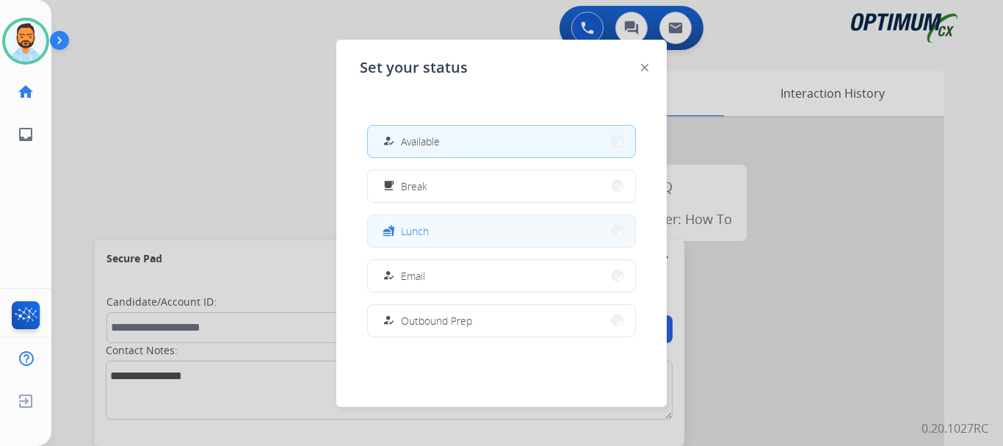
click at [419, 227] on span "Lunch" at bounding box center [415, 230] width 28 height 15
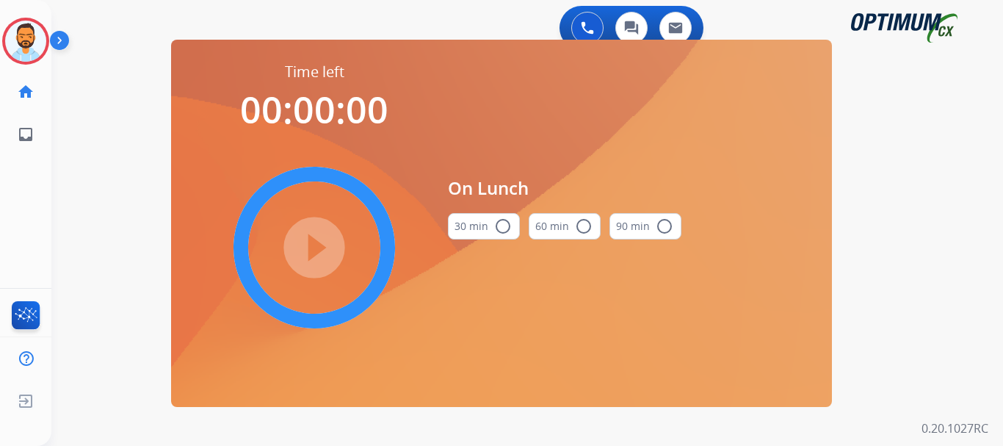
click at [496, 223] on mat-icon "radio_button_unchecked" at bounding box center [503, 226] width 18 height 18
click at [306, 239] on mat-icon "play_circle_filled" at bounding box center [315, 248] width 18 height 18
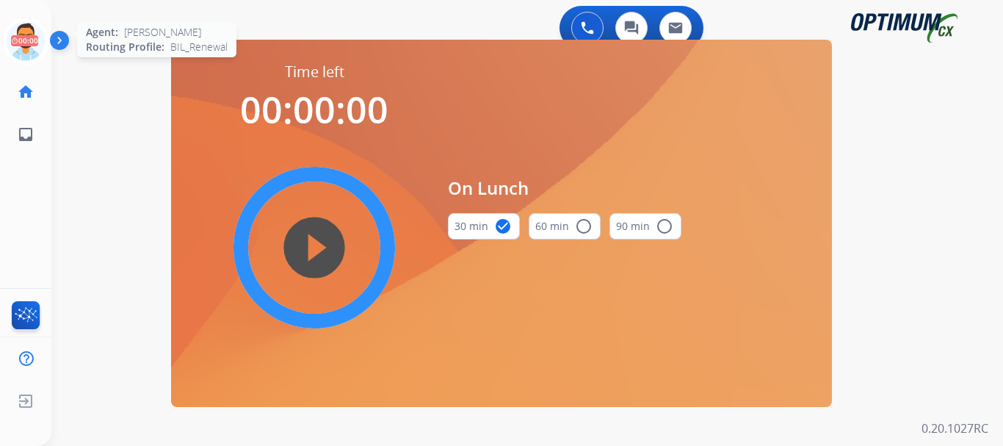
click at [21, 33] on icon at bounding box center [26, 42] width 48 height 48
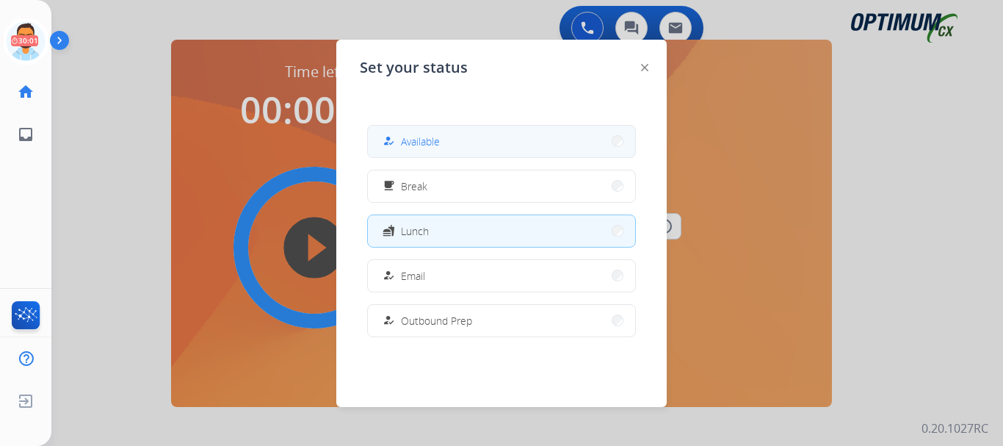
click at [410, 145] on span "Available" at bounding box center [420, 141] width 39 height 15
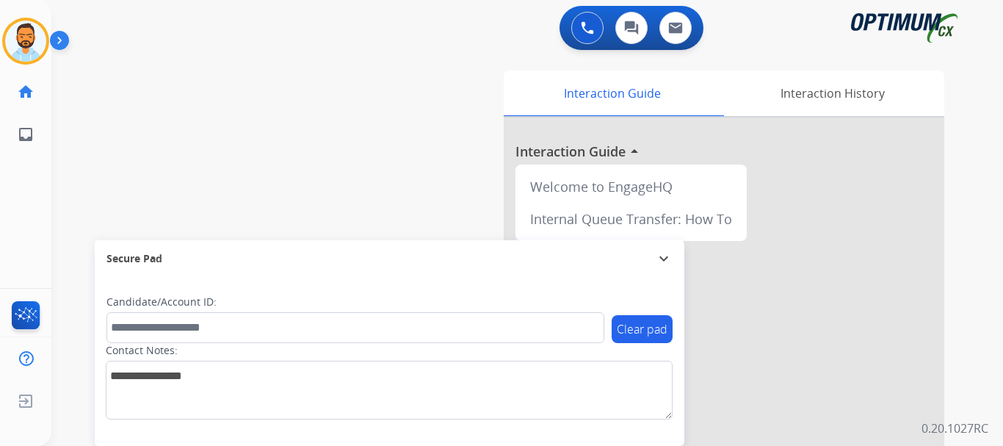
click at [62, 46] on img at bounding box center [62, 43] width 25 height 28
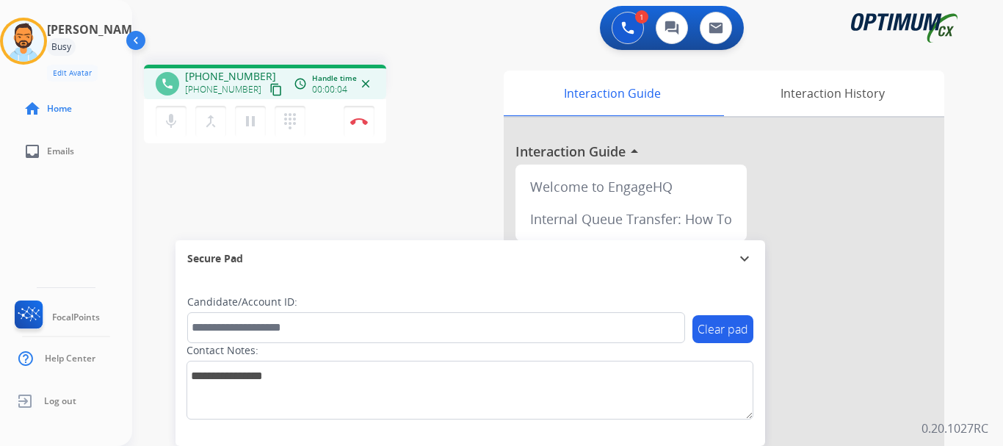
click at [267, 87] on button "content_copy" at bounding box center [276, 90] width 18 height 18
click at [364, 126] on button "Disconnect" at bounding box center [359, 121] width 31 height 31
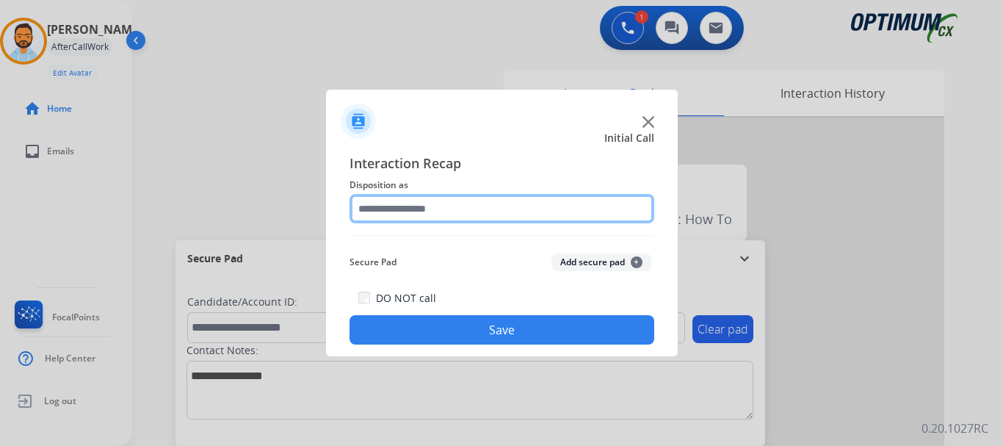
click at [494, 203] on input "text" at bounding box center [502, 208] width 305 height 29
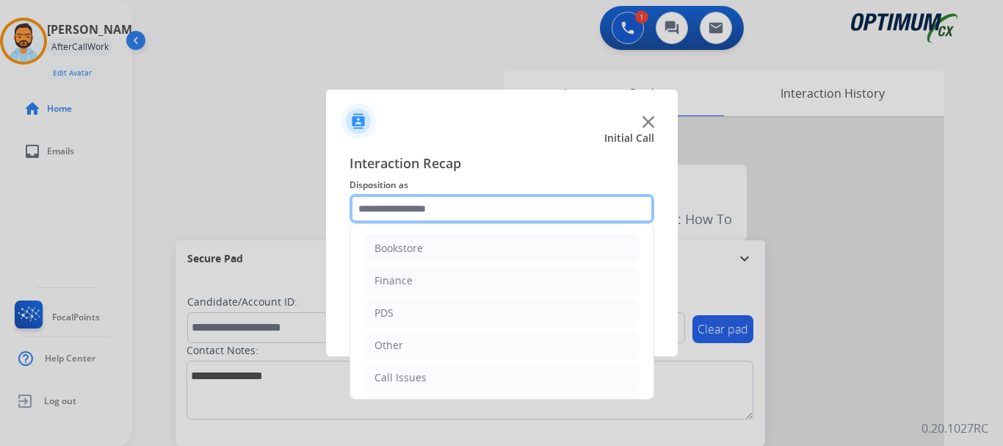
scroll to position [100, 0]
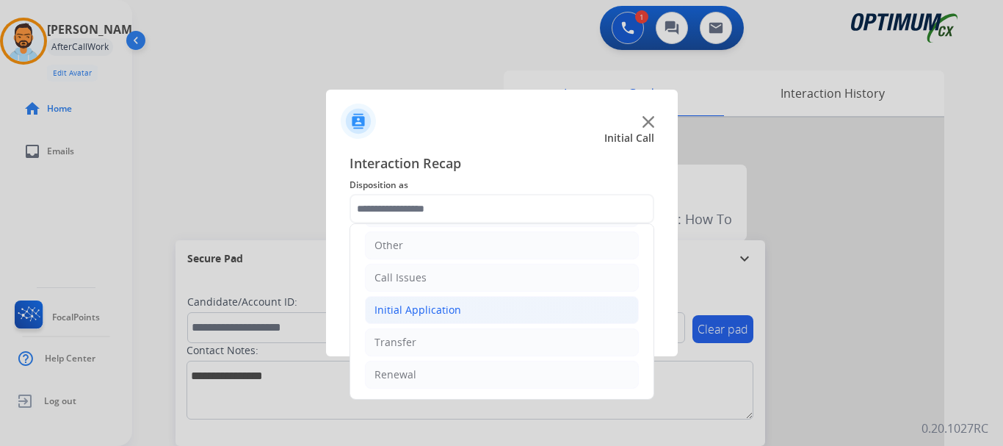
click at [453, 313] on div "Initial Application" at bounding box center [418, 310] width 87 height 15
click at [460, 313] on li "Initial Application" at bounding box center [502, 310] width 274 height 28
click at [466, 318] on li "Initial Application" at bounding box center [502, 310] width 274 height 28
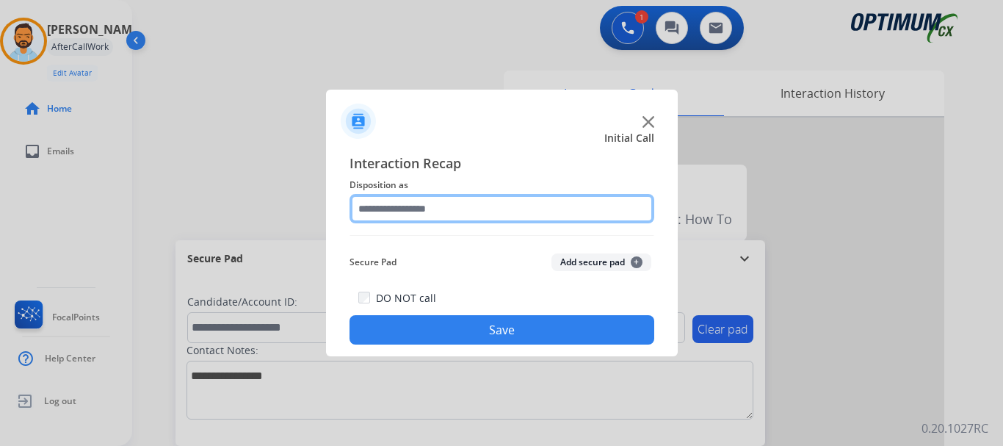
click at [459, 209] on input "text" at bounding box center [502, 208] width 305 height 29
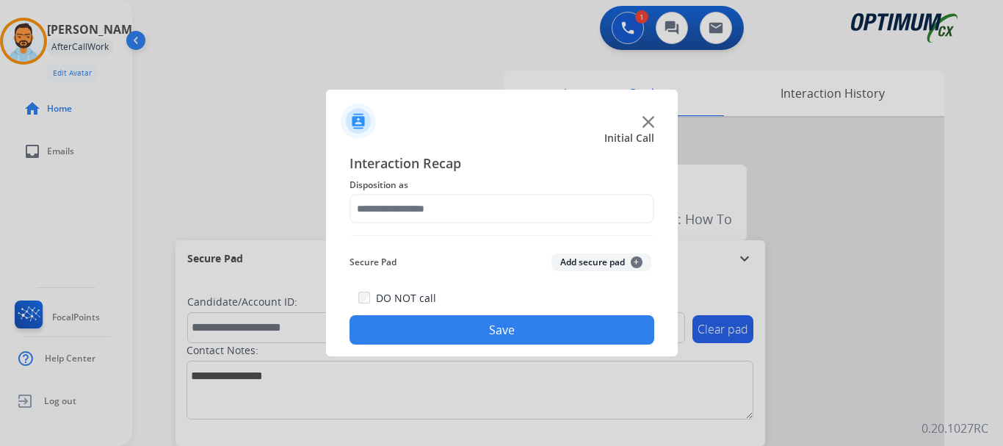
click at [480, 142] on div "Initial Call" at bounding box center [490, 138] width 352 height 15
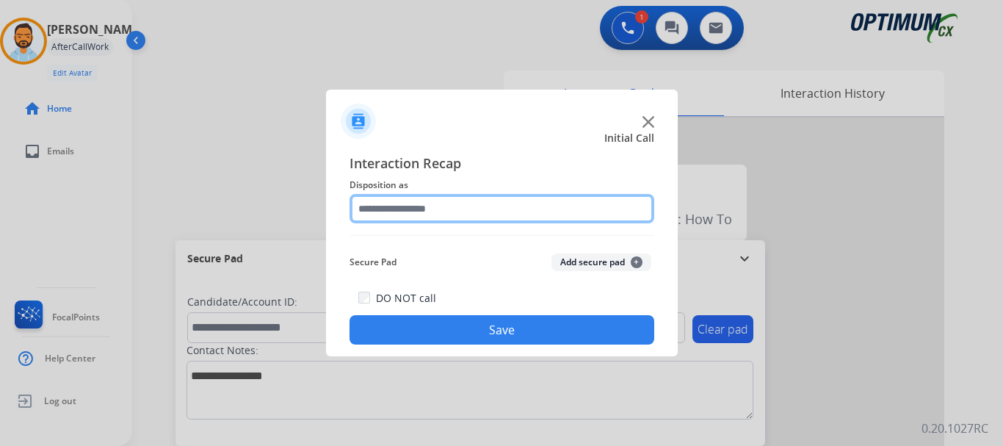
click at [493, 223] on input "text" at bounding box center [502, 208] width 305 height 29
click at [492, 203] on input "text" at bounding box center [502, 208] width 305 height 29
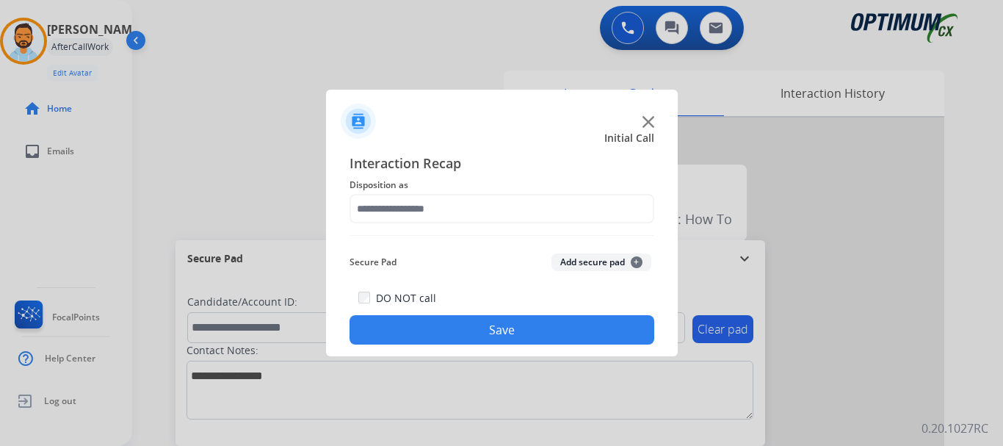
click at [520, 151] on div "Interaction Recap Disposition as Secure Pad Add secure pad + DO NOT call Save" at bounding box center [502, 248] width 352 height 215
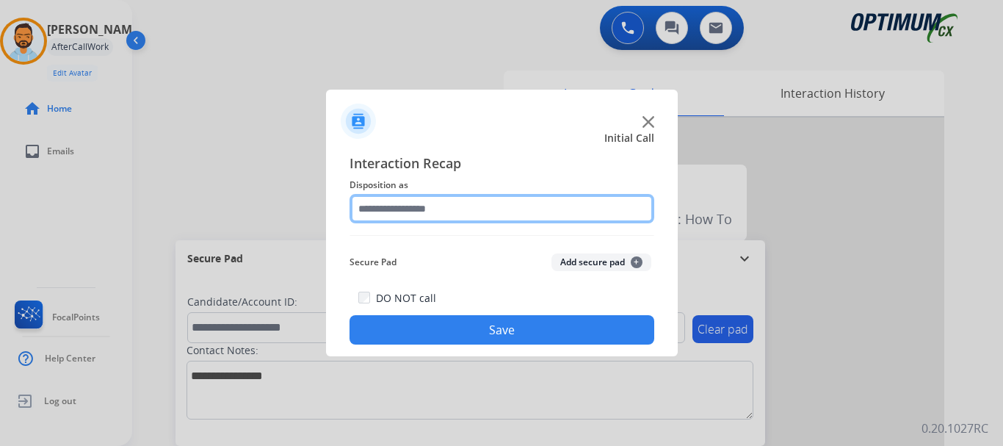
click at [492, 211] on input "text" at bounding box center [502, 208] width 305 height 29
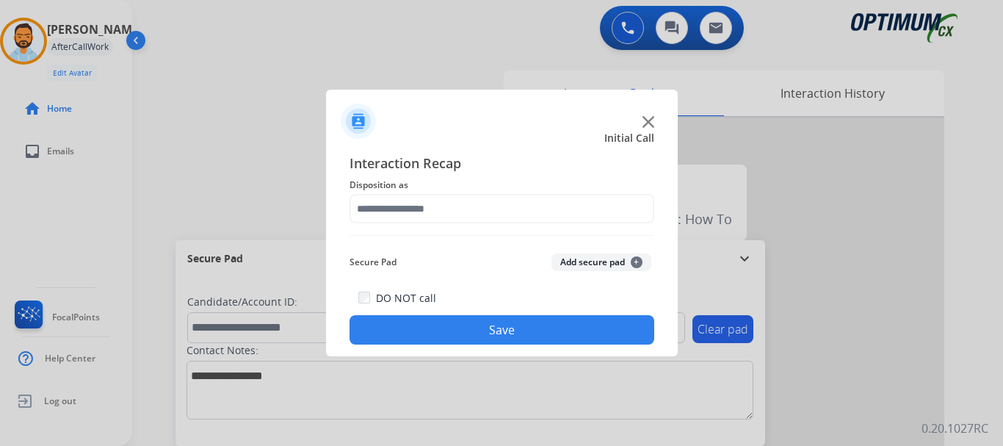
click at [456, 134] on div "Initial Call" at bounding box center [490, 138] width 352 height 15
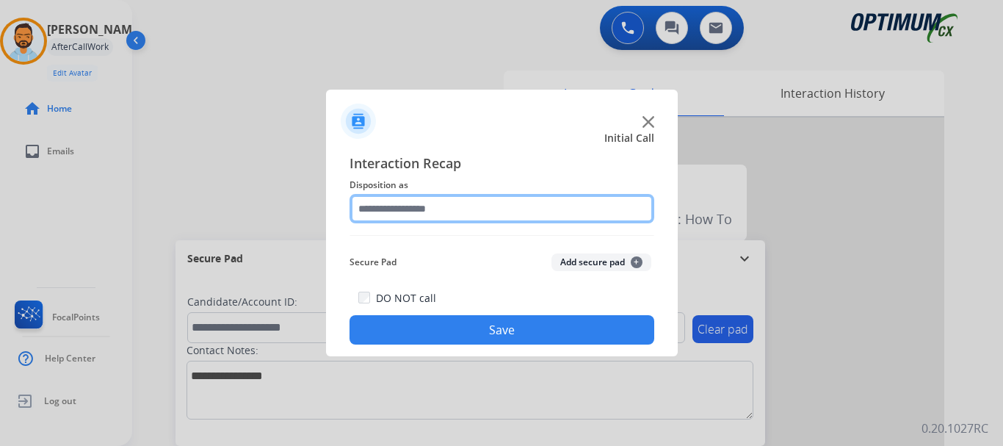
click at [452, 201] on input "text" at bounding box center [502, 208] width 305 height 29
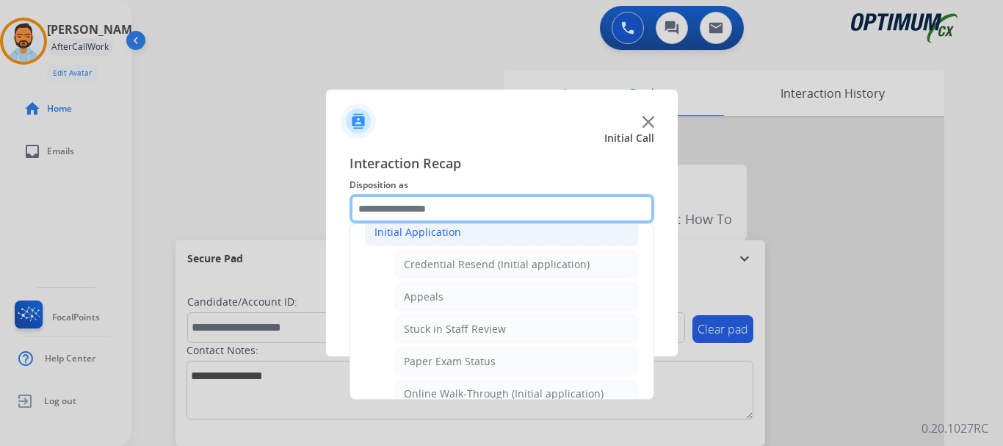
scroll to position [179, 0]
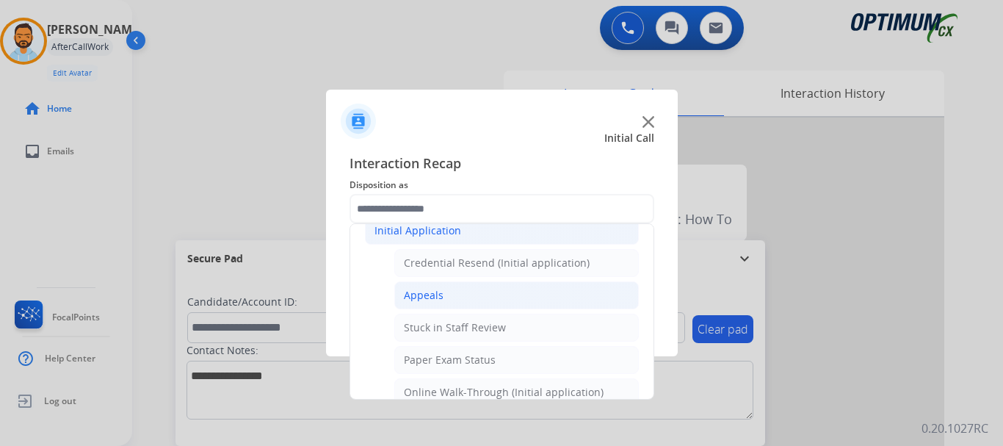
click at [444, 289] on li "Appeals" at bounding box center [516, 295] width 245 height 28
type input "*******"
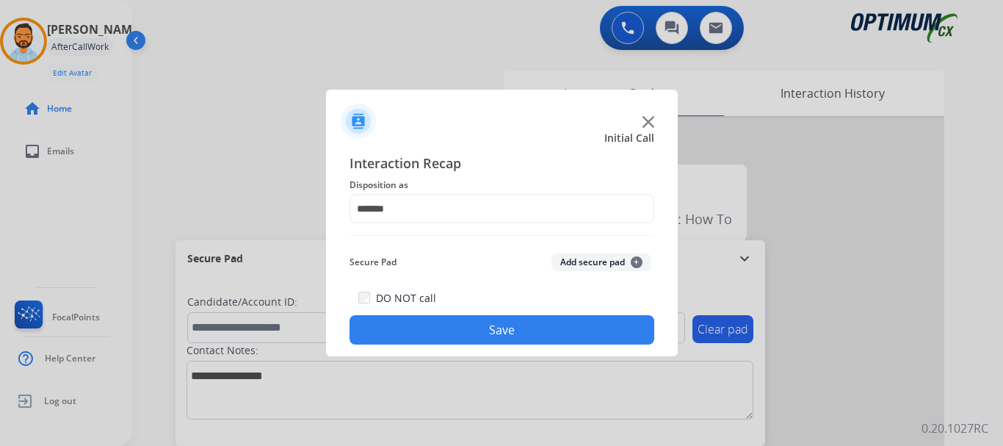
click at [449, 327] on button "Save" at bounding box center [502, 329] width 305 height 29
